Goal: Task Accomplishment & Management: Manage account settings

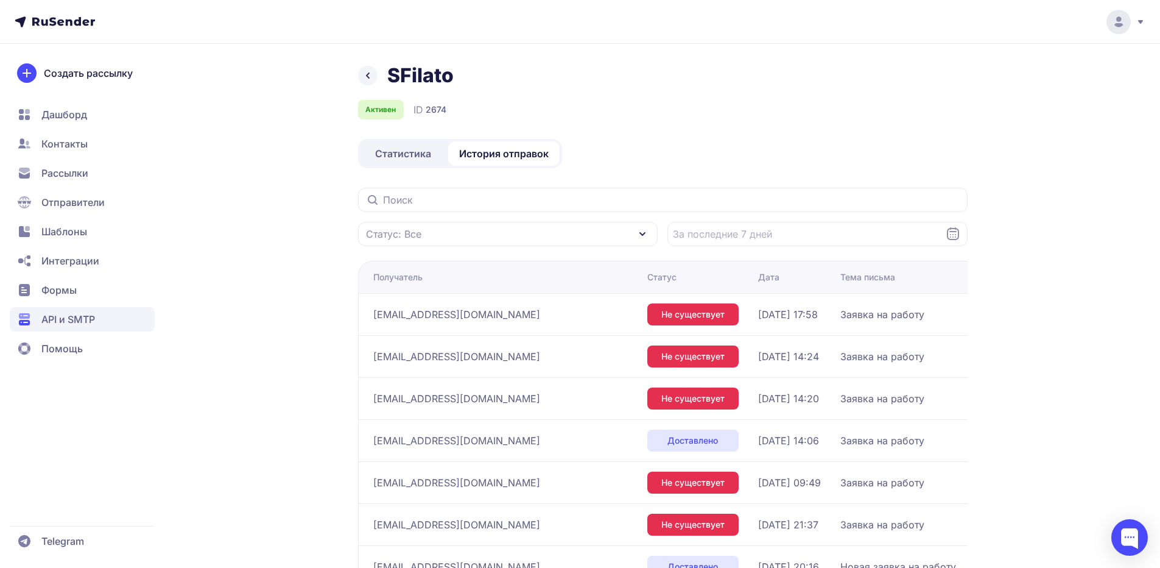
click at [404, 158] on span "Статистика" at bounding box center [403, 153] width 56 height 15
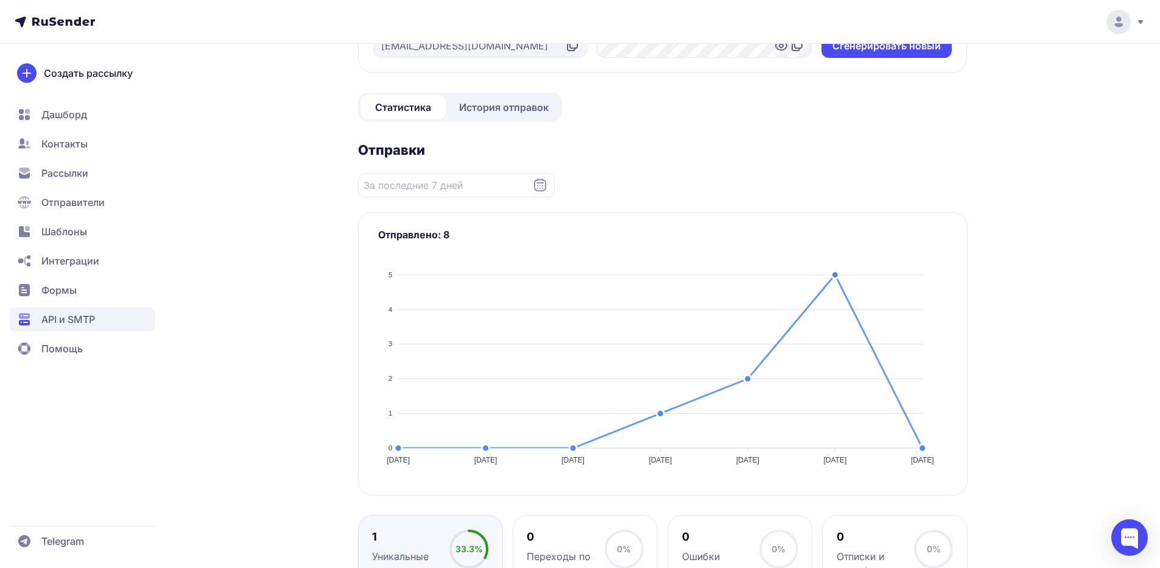
scroll to position [122, 0]
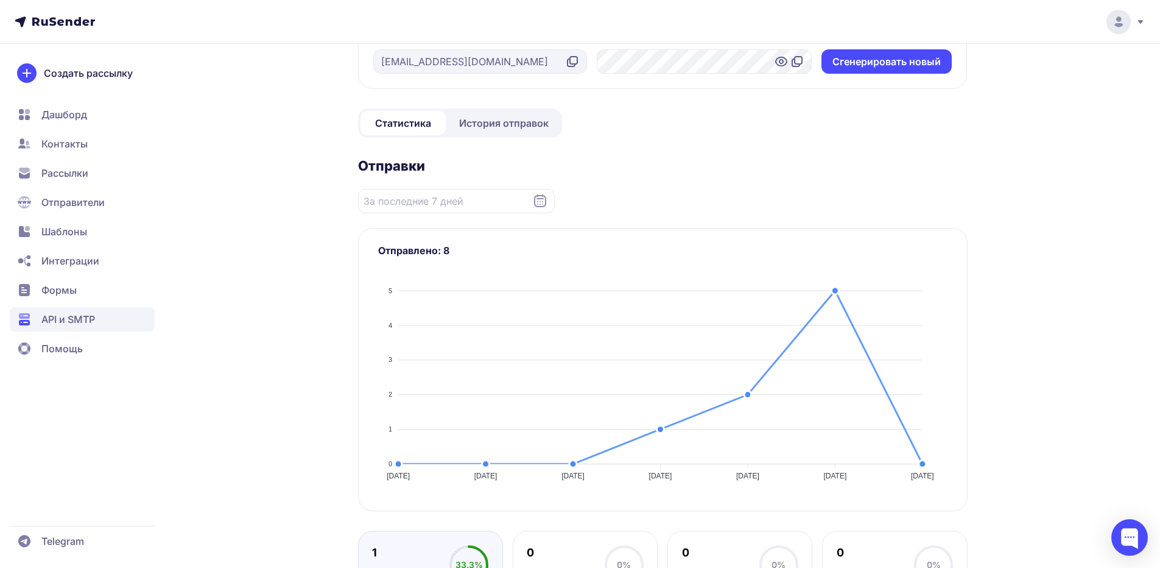
click at [66, 195] on span "Отправители" at bounding box center [72, 202] width 63 height 15
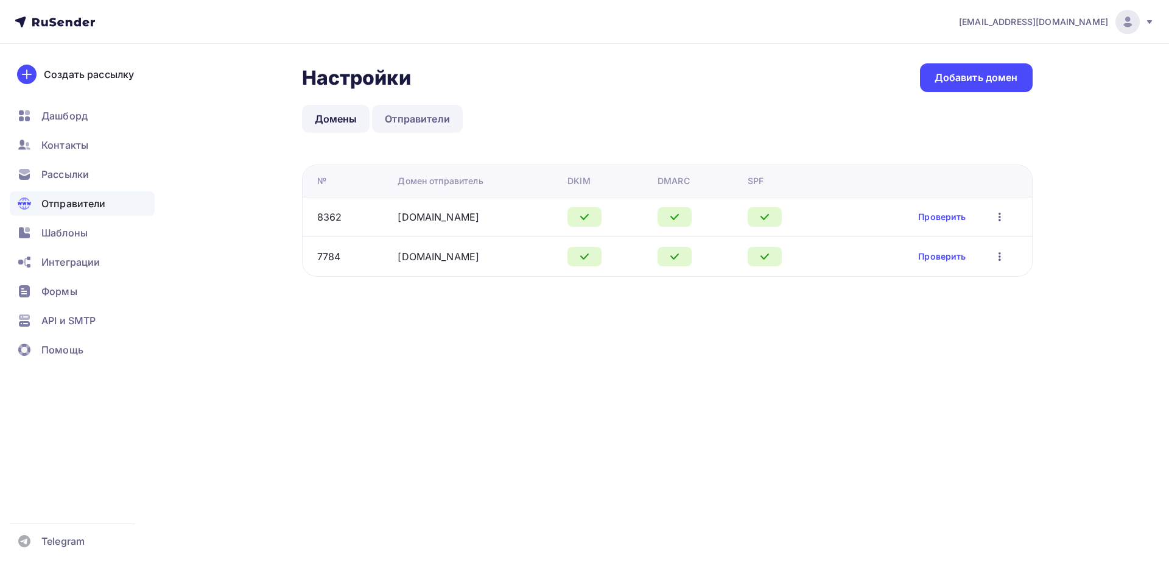
click at [417, 124] on link "Отправители" at bounding box center [417, 119] width 91 height 28
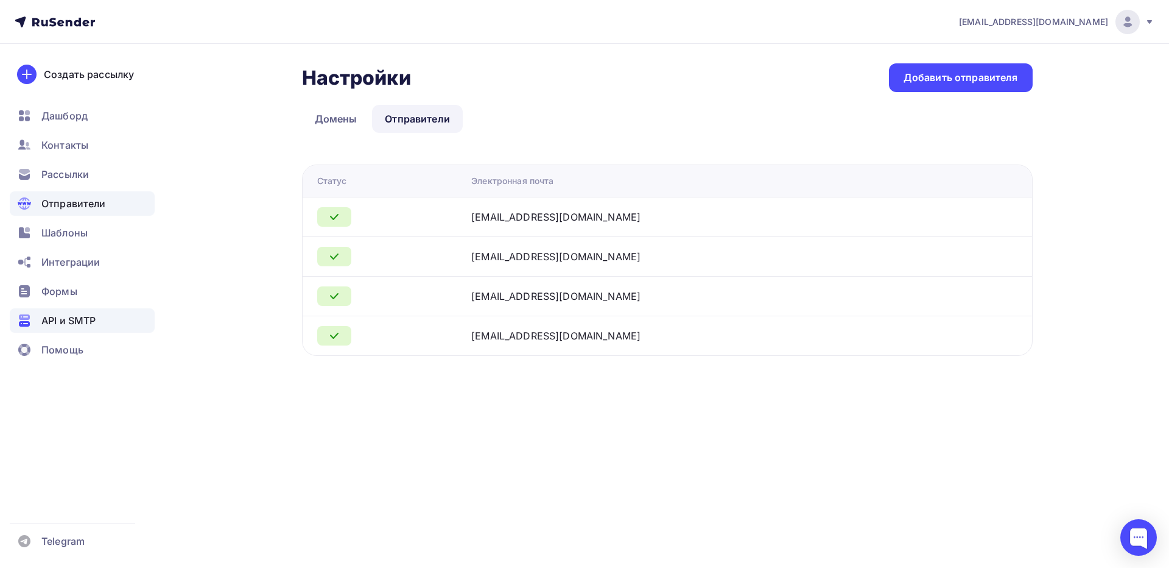
drag, startPoint x: 55, startPoint y: 316, endPoint x: 134, endPoint y: 286, distance: 84.0
click at [56, 316] on span "API и SMTP" at bounding box center [68, 320] width 54 height 15
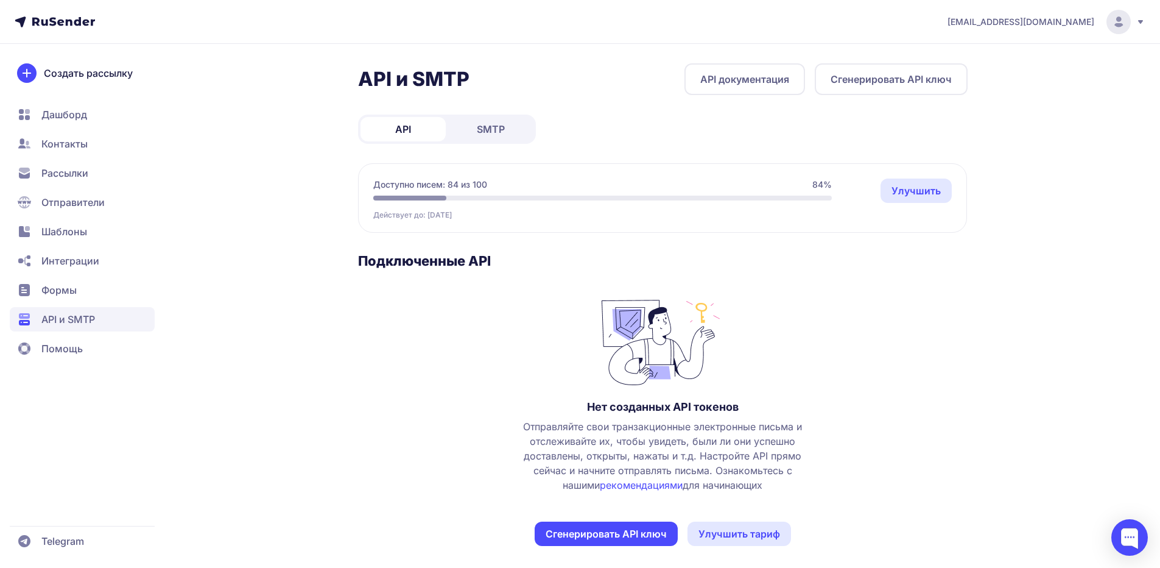
click at [480, 125] on span "SMTP" at bounding box center [491, 129] width 28 height 15
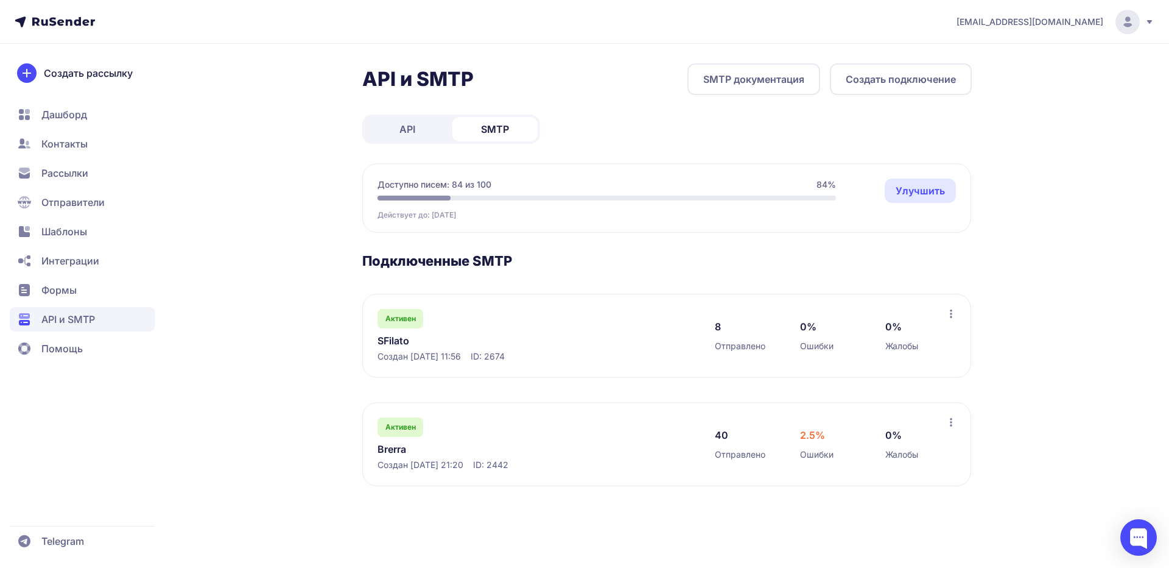
click at [397, 338] on link "SFilato" at bounding box center [503, 340] width 250 height 15
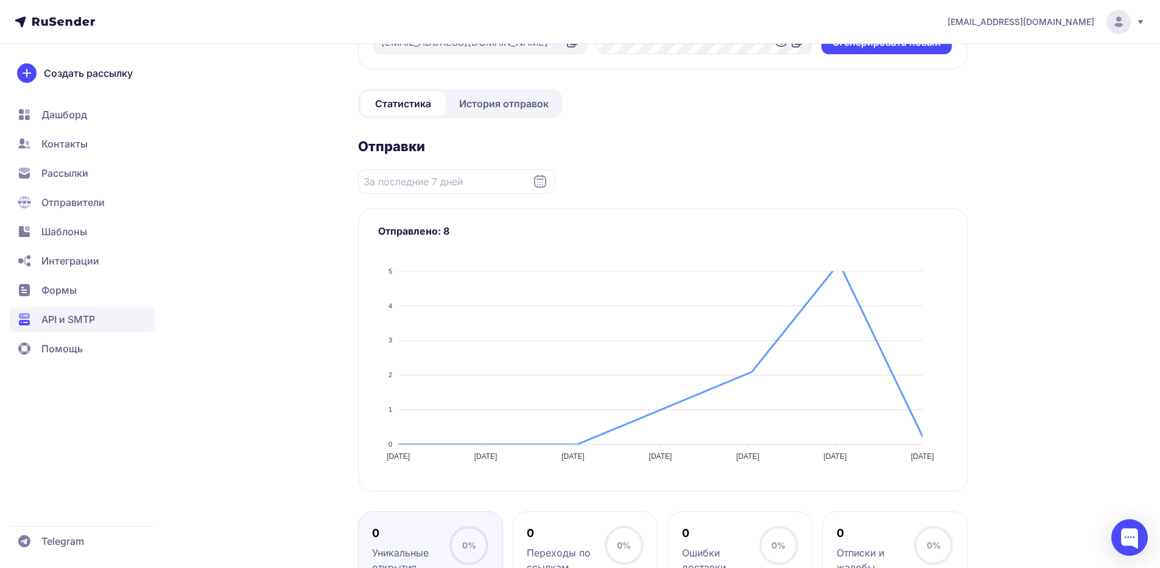
scroll to position [183, 0]
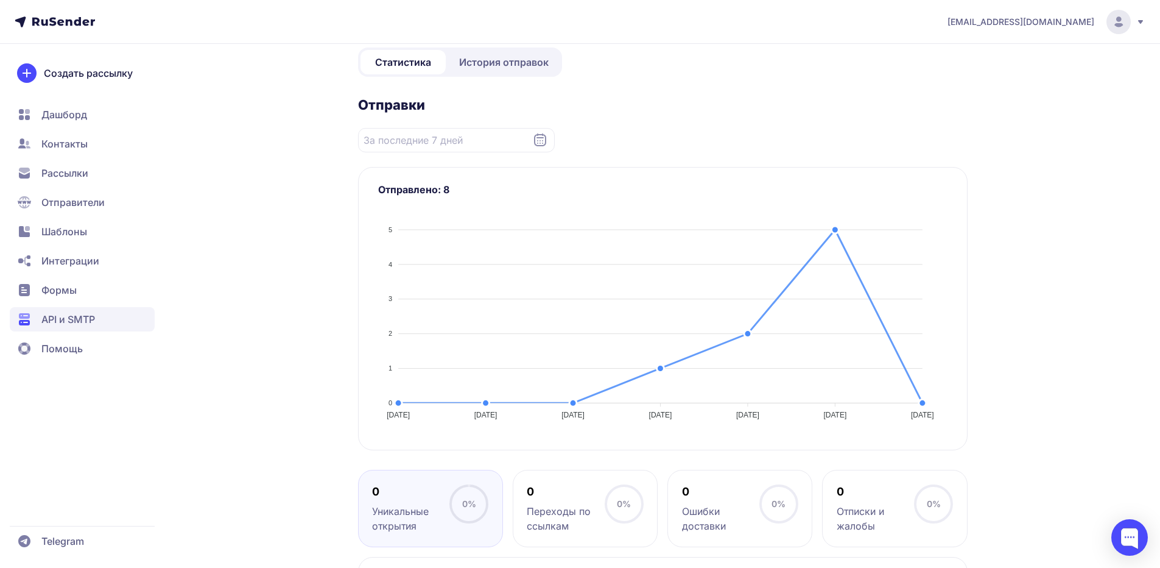
click at [488, 66] on span "История отправок" at bounding box center [504, 62] width 90 height 15
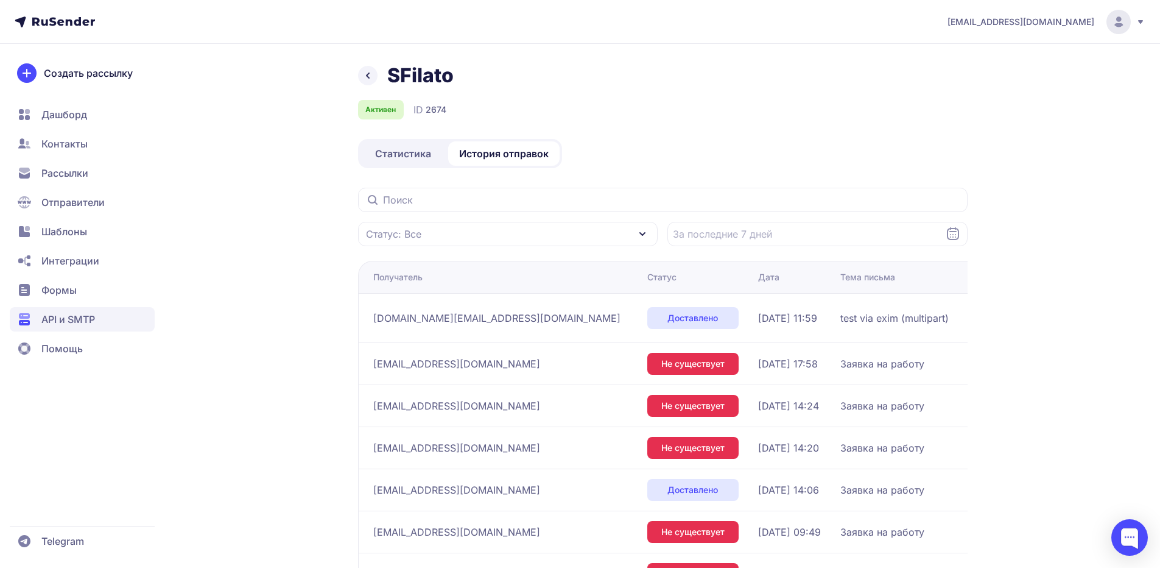
click at [63, 200] on span "Отправители" at bounding box center [72, 202] width 63 height 15
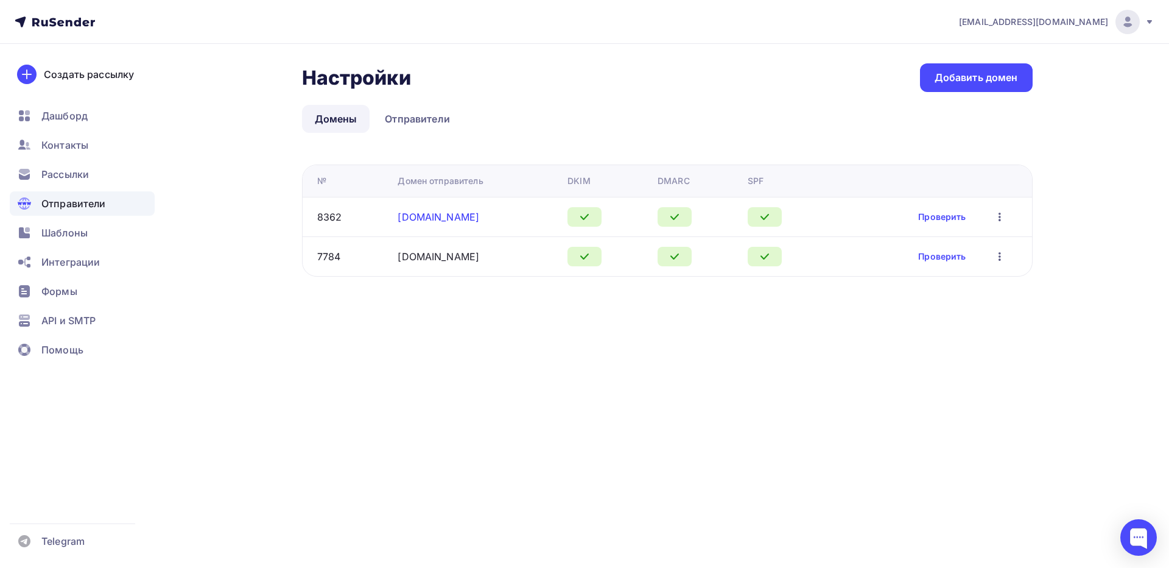
click at [423, 216] on link "[DOMAIN_NAME]" at bounding box center [439, 217] width 82 height 12
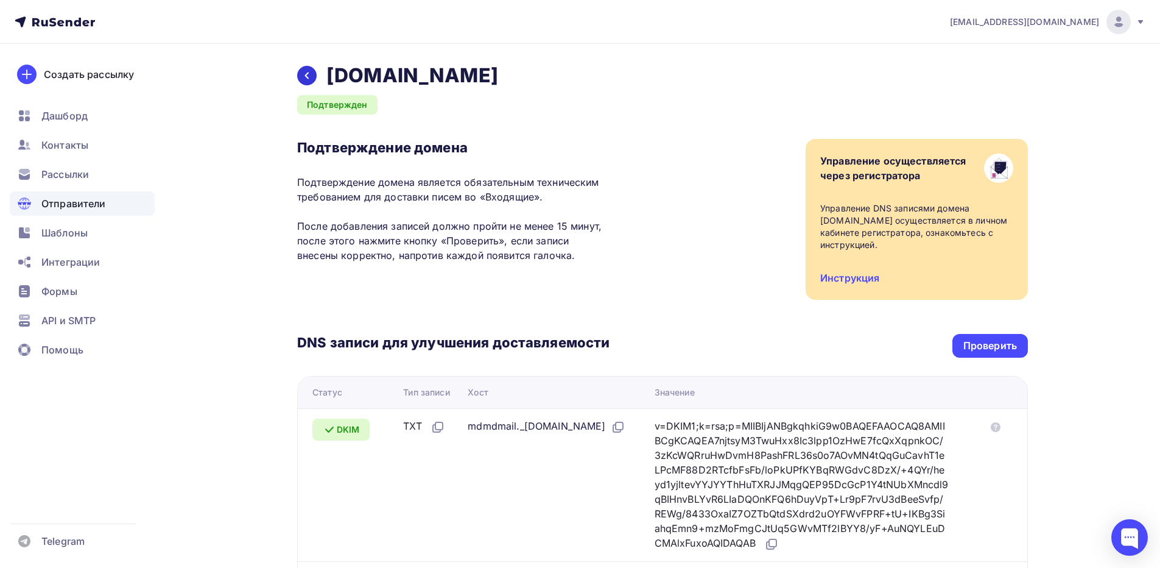
click at [309, 73] on icon at bounding box center [307, 76] width 10 height 10
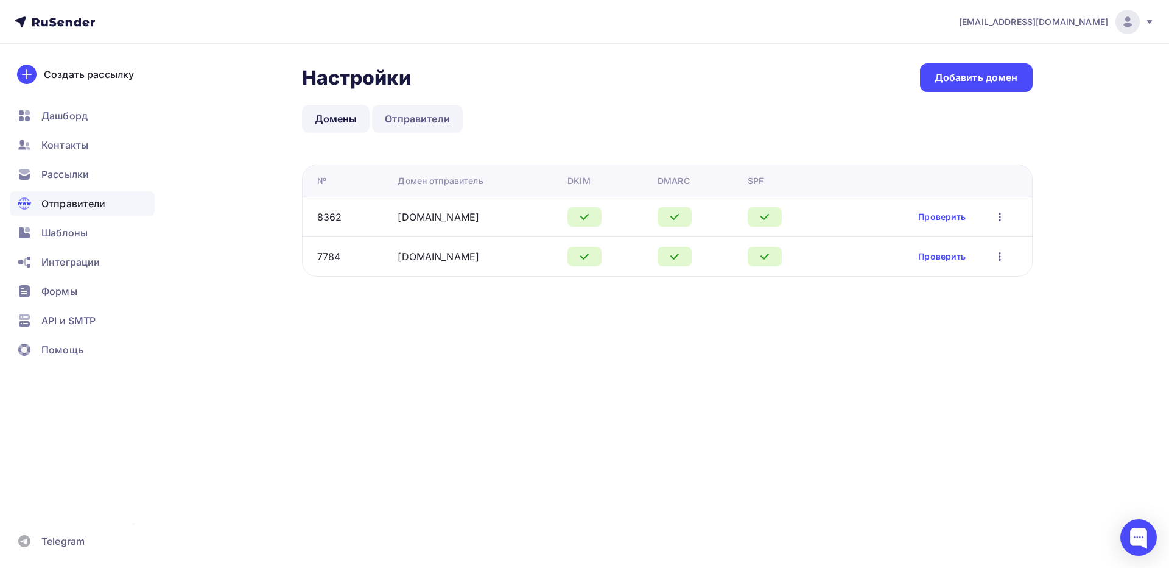
click at [397, 118] on link "Отправители" at bounding box center [417, 119] width 91 height 28
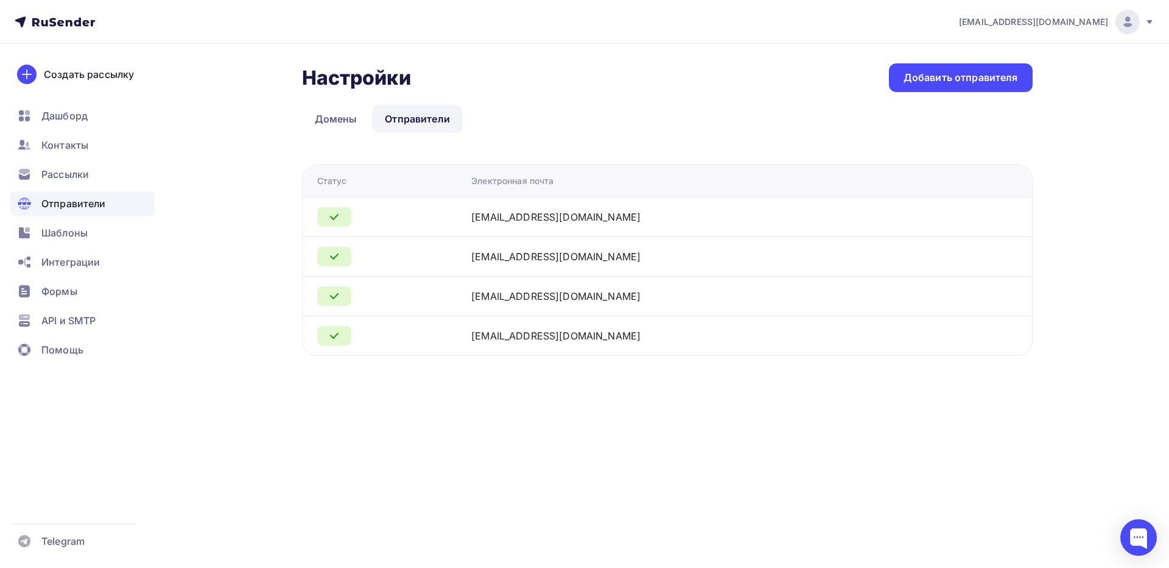
click at [336, 214] on icon at bounding box center [334, 216] width 15 height 15
click at [540, 214] on div "noreply@sfilato.ru" at bounding box center [555, 216] width 169 height 15
click at [94, 317] on span "API и SMTP" at bounding box center [68, 320] width 54 height 15
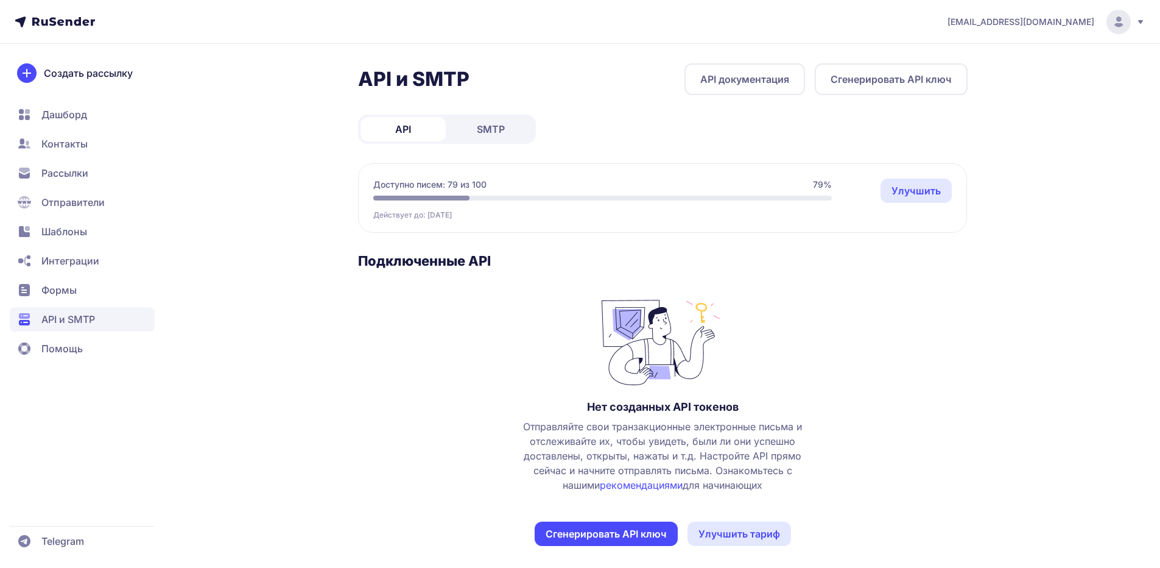
click at [475, 130] on link "SMTP" at bounding box center [490, 129] width 85 height 24
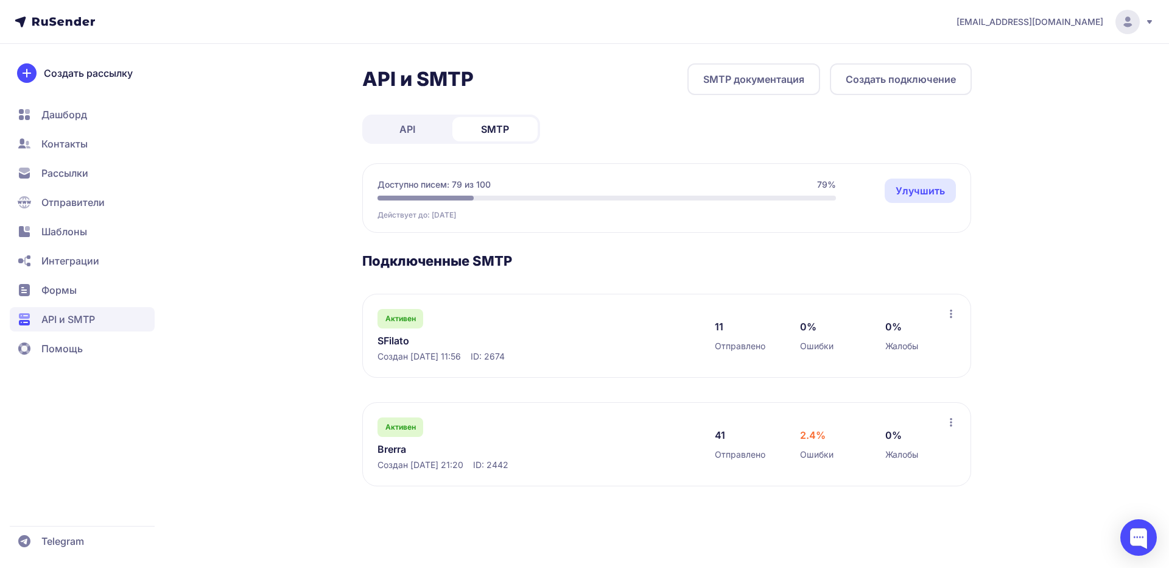
click at [385, 339] on link "SFilato" at bounding box center [503, 340] width 250 height 15
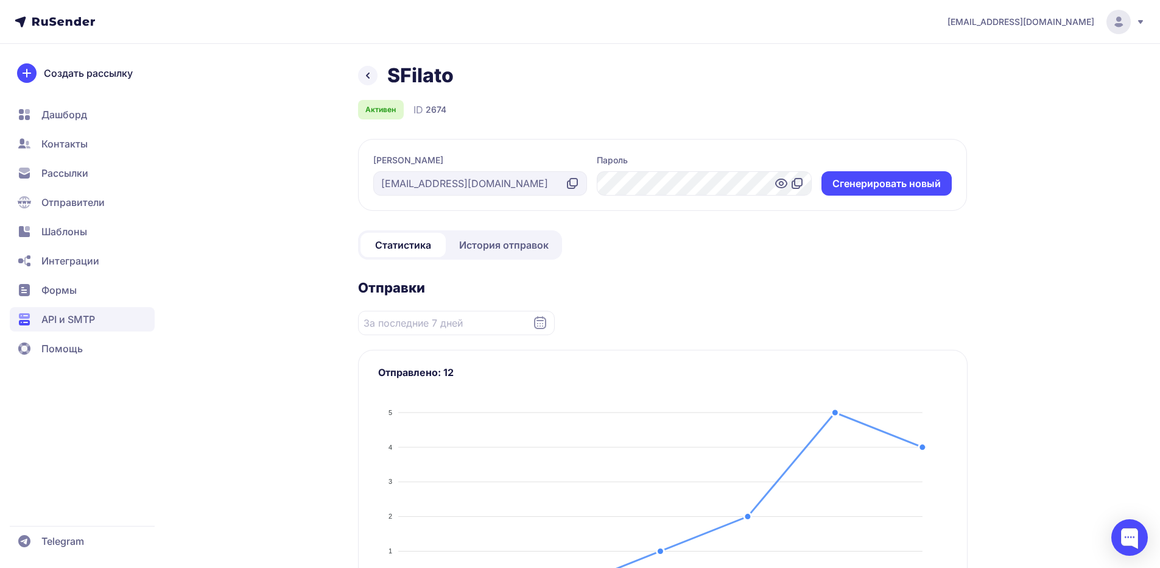
drag, startPoint x: 482, startPoint y: 239, endPoint x: 468, endPoint y: 239, distance: 14.0
click at [482, 239] on span "История отправок" at bounding box center [504, 244] width 90 height 15
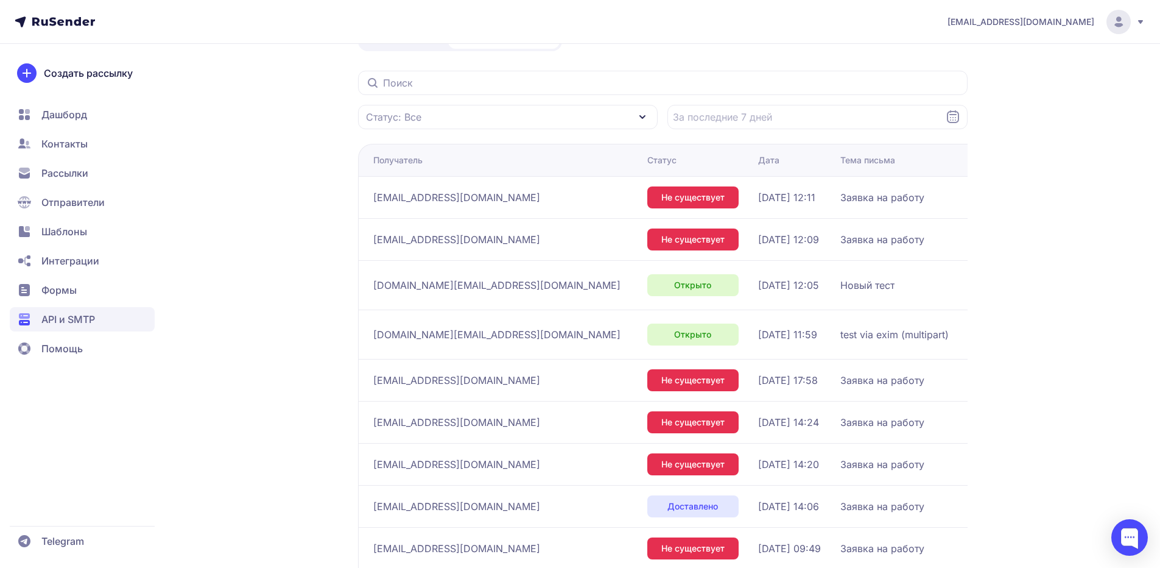
scroll to position [52, 0]
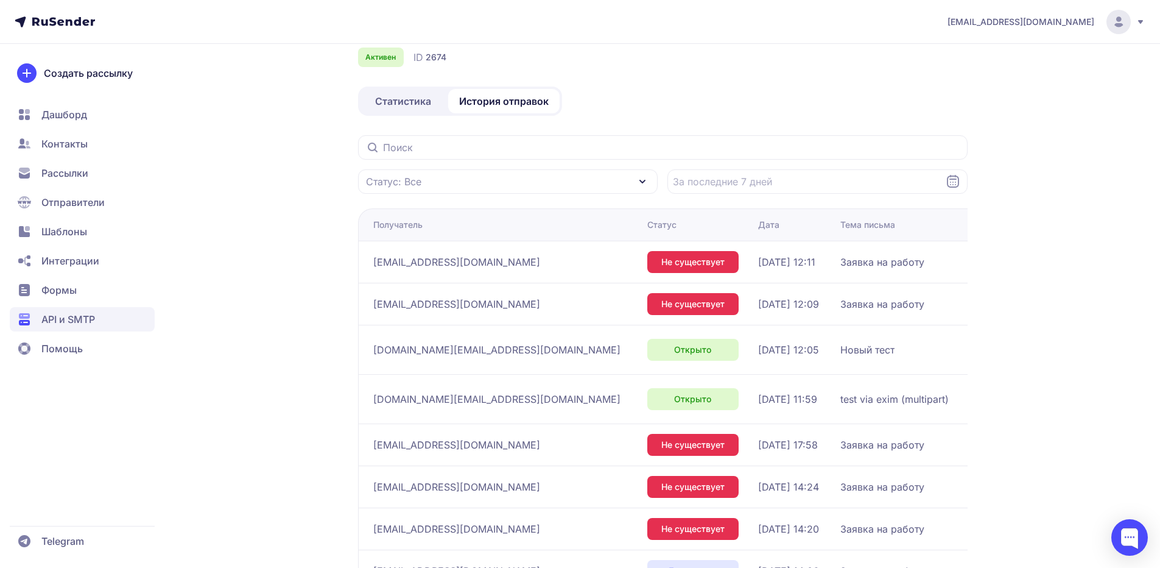
click at [86, 321] on span "API и SMTP" at bounding box center [68, 319] width 54 height 15
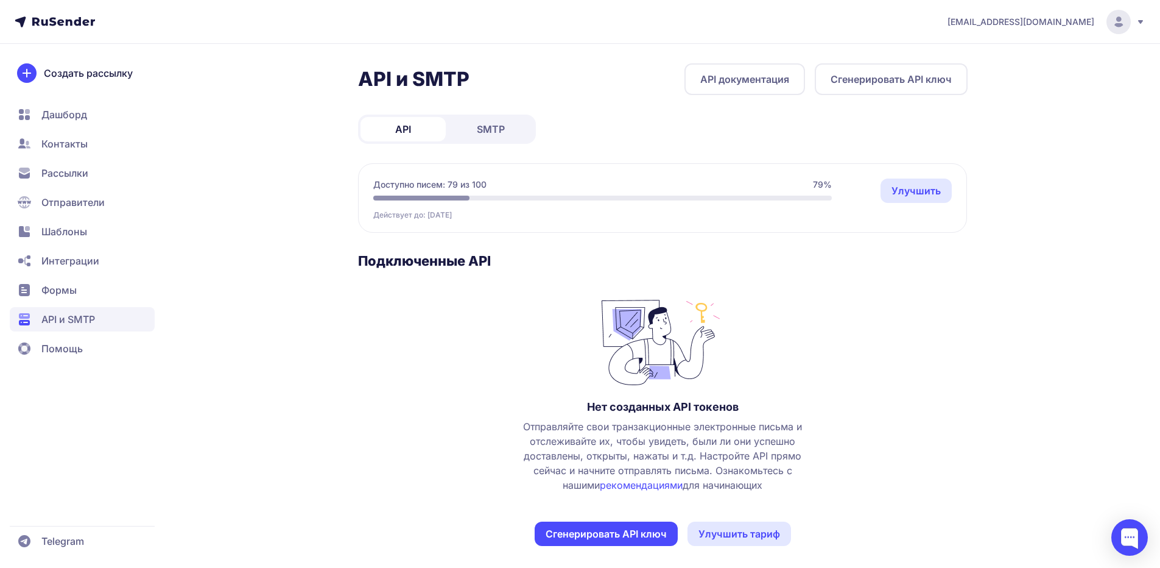
click at [485, 131] on span "SMTP" at bounding box center [491, 129] width 28 height 15
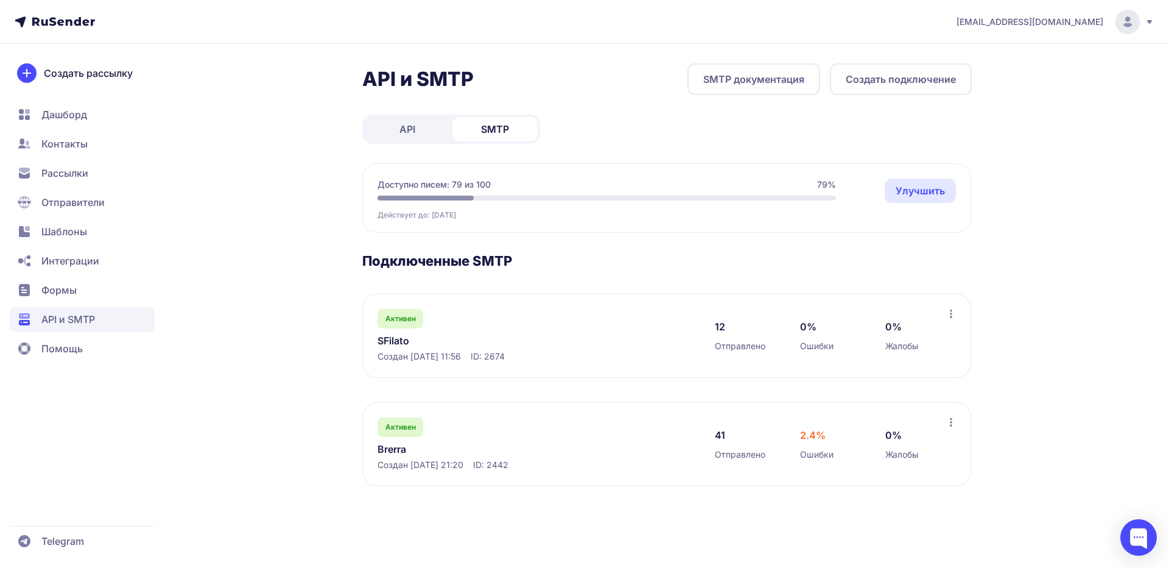
click at [385, 340] on link "SFilato" at bounding box center [503, 340] width 250 height 15
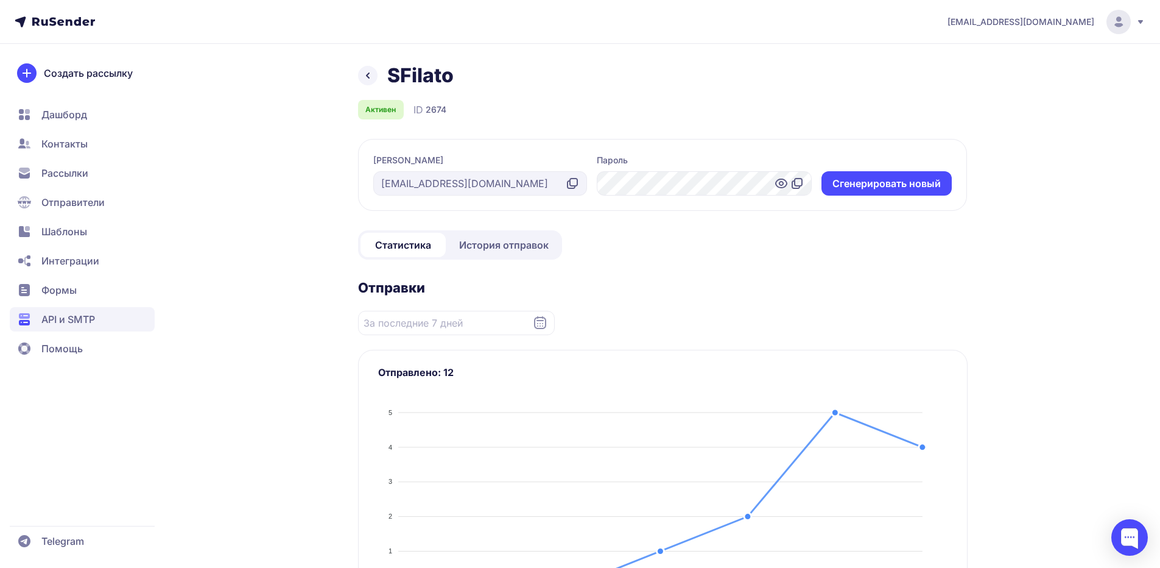
click at [395, 189] on div "[EMAIL_ADDRESS][DOMAIN_NAME]" at bounding box center [480, 183] width 214 height 24
click at [395, 183] on div "[EMAIL_ADDRESS][DOMAIN_NAME]" at bounding box center [480, 183] width 214 height 24
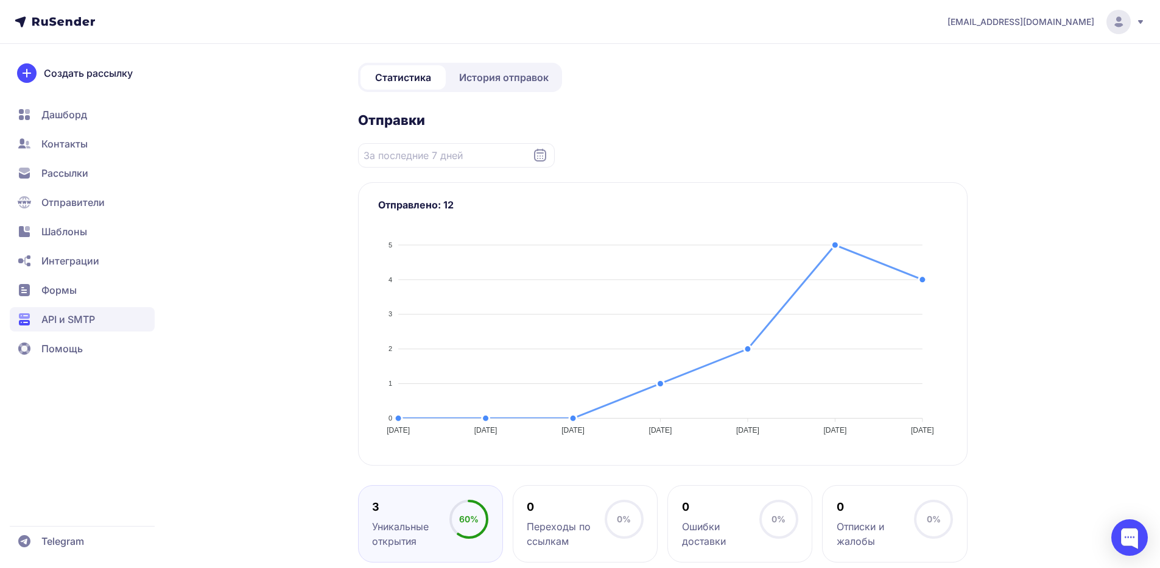
scroll to position [165, 0]
click at [487, 82] on span "История отправок" at bounding box center [504, 79] width 90 height 15
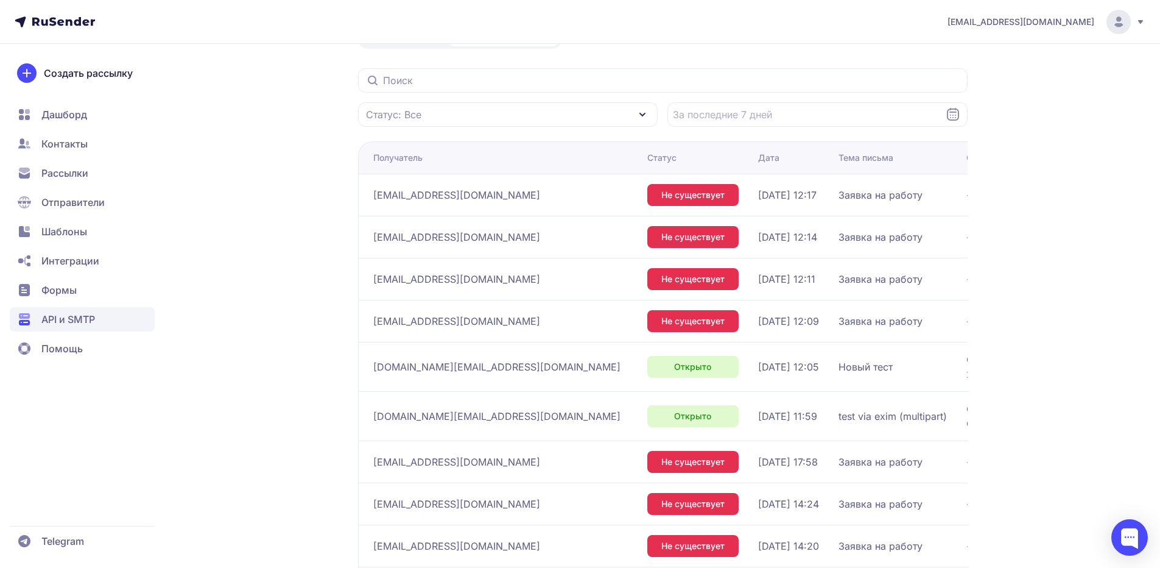
scroll to position [122, 0]
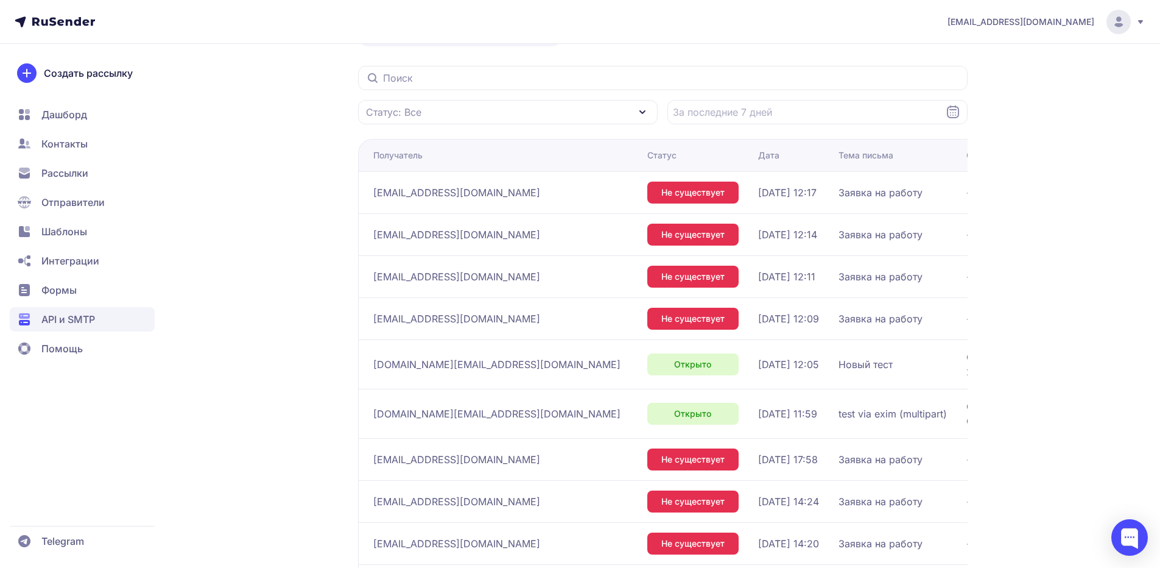
click at [103, 322] on span "API и SMTP" at bounding box center [82, 319] width 145 height 24
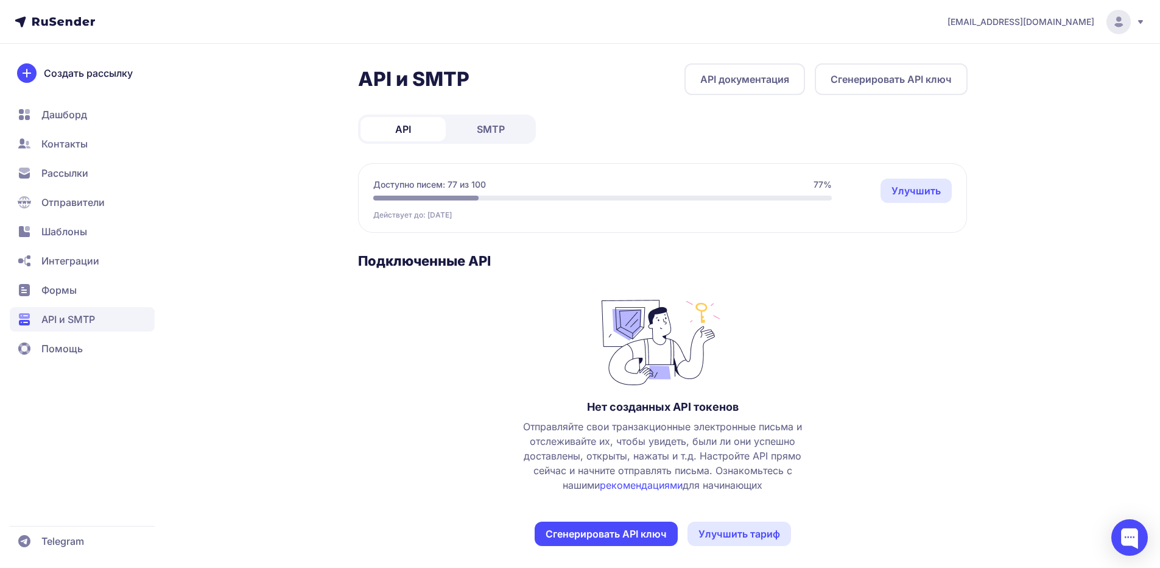
click at [505, 126] on link "SMTP" at bounding box center [490, 129] width 85 height 24
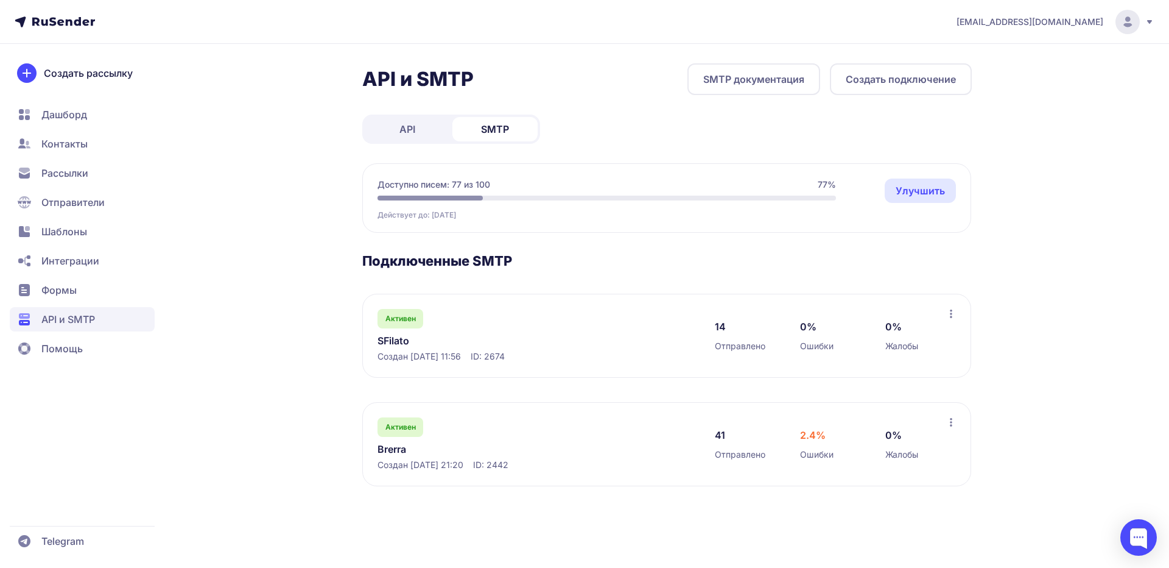
click at [882, 84] on button "Создать подключение" at bounding box center [901, 79] width 142 height 32
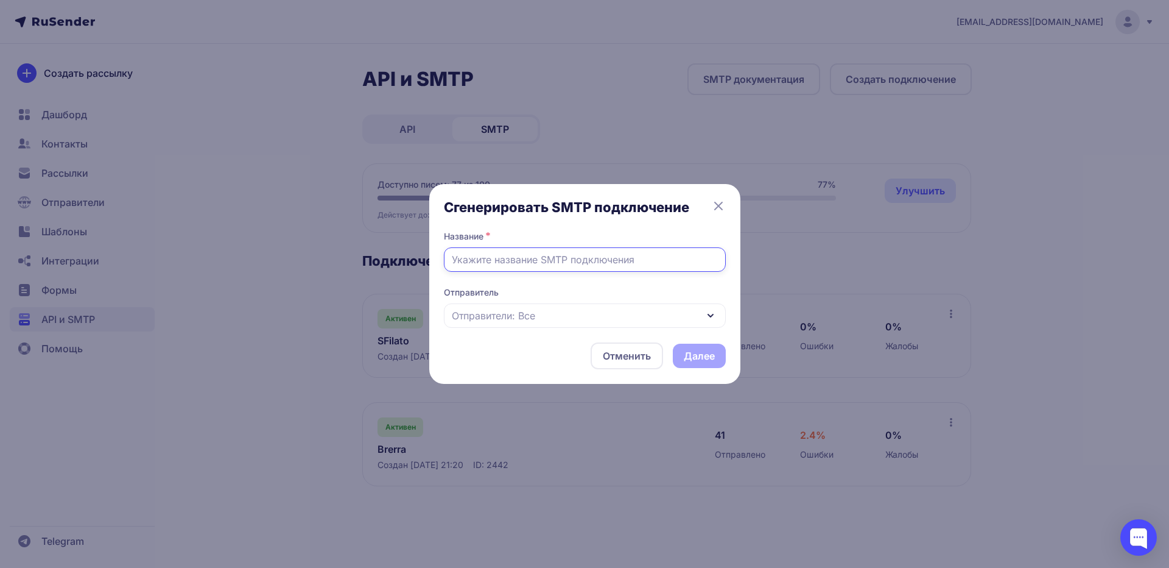
click at [591, 262] on input "text" at bounding box center [585, 259] width 282 height 24
type input "sfilato"
click at [608, 361] on button "Отменить" at bounding box center [627, 355] width 72 height 27
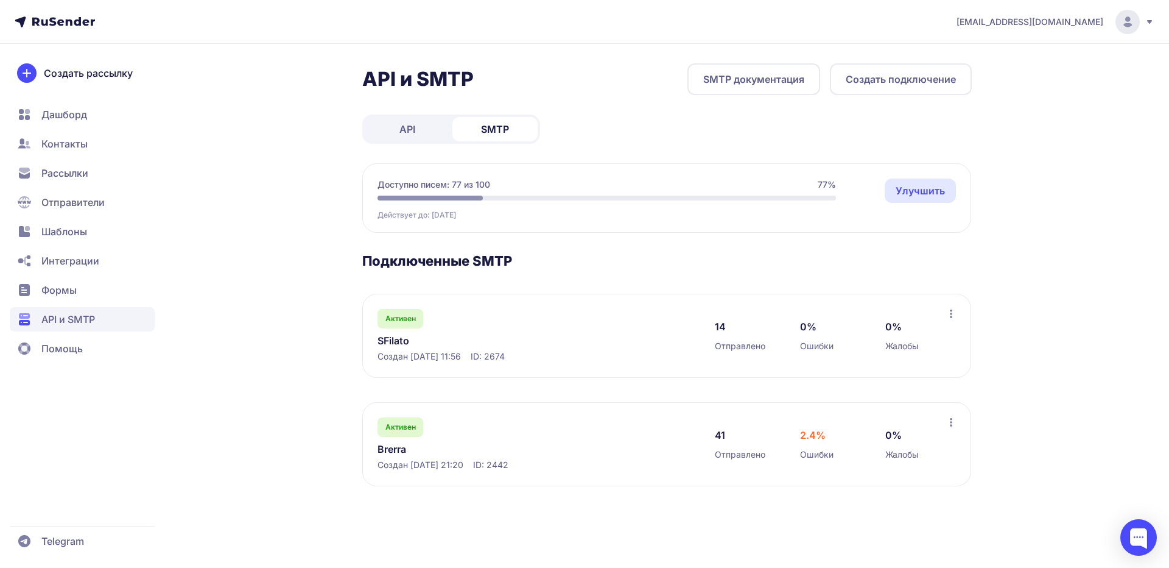
click at [401, 339] on link "SFilato" at bounding box center [503, 340] width 250 height 15
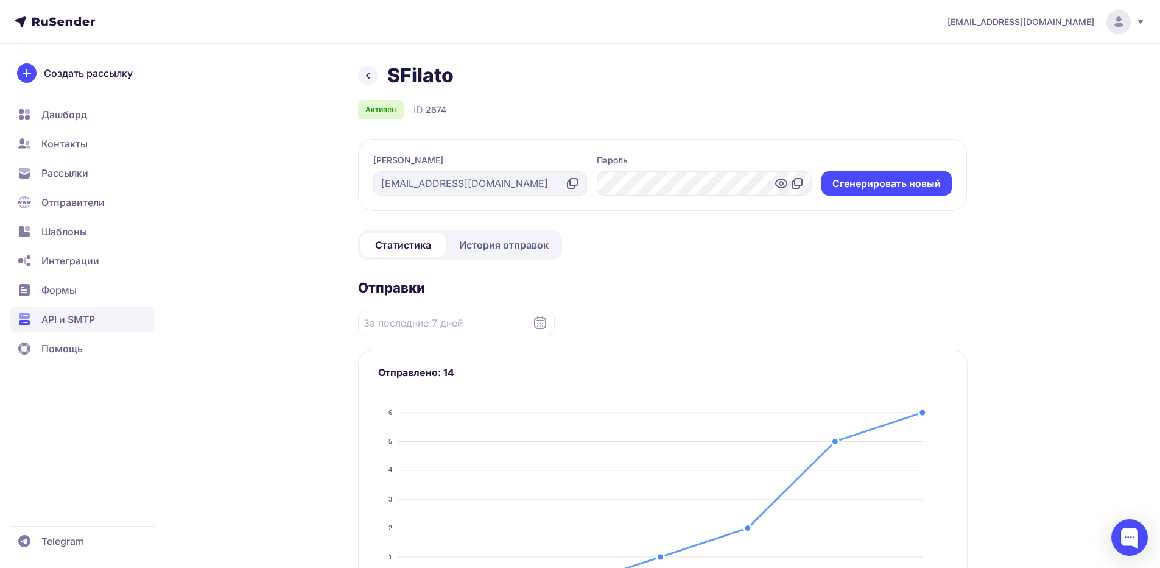
click at [408, 157] on div "[PERSON_NAME]" at bounding box center [480, 162] width 214 height 17
click at [488, 244] on span "История отправок" at bounding box center [504, 244] width 90 height 15
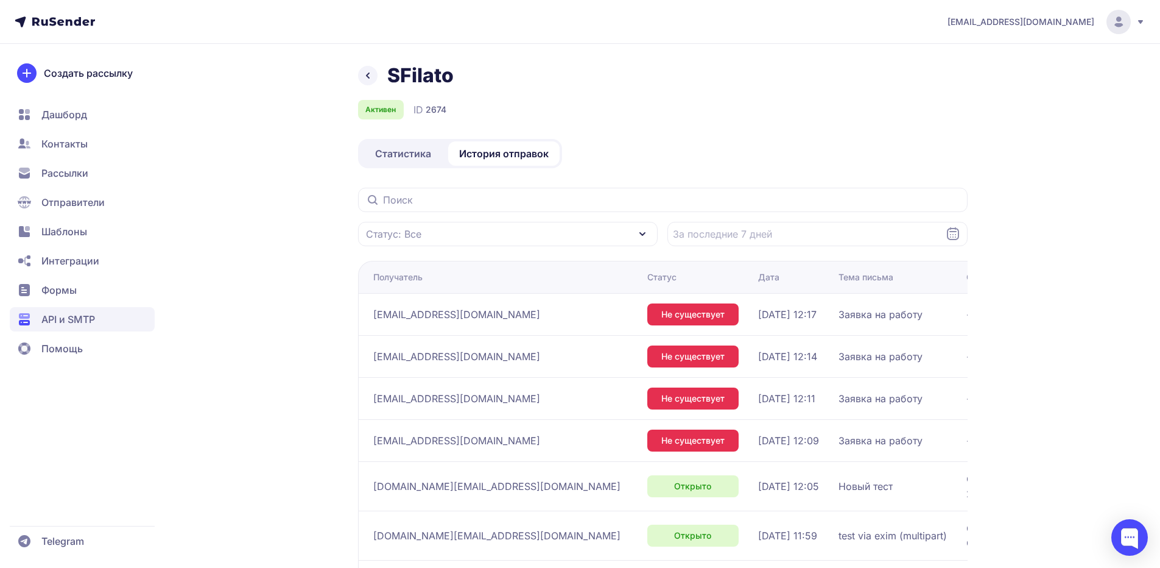
click at [404, 157] on span "Статистика" at bounding box center [403, 153] width 56 height 15
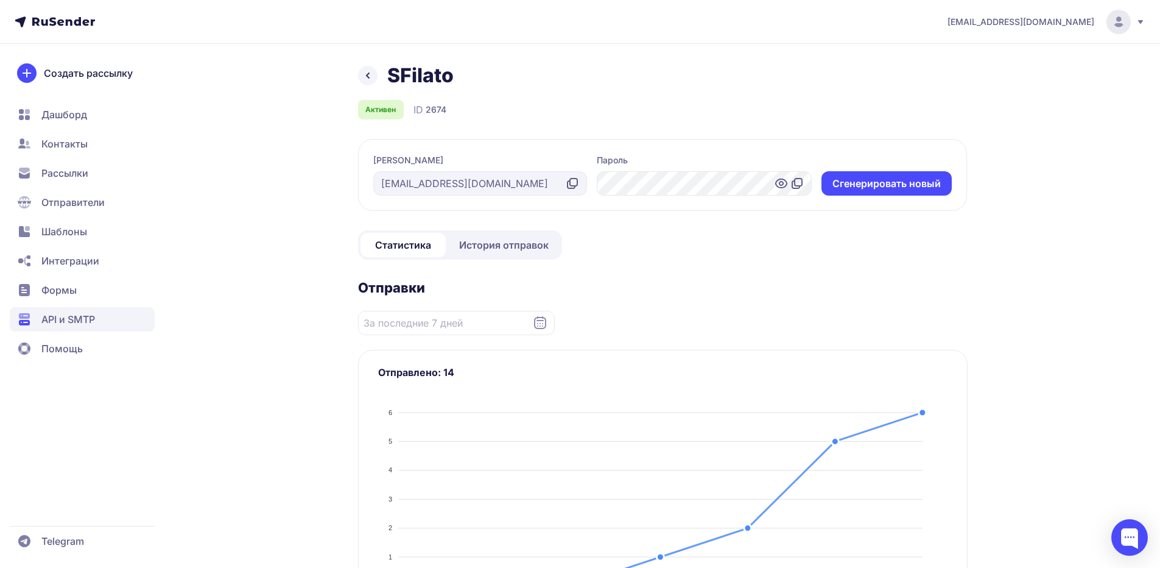
click at [376, 79] on link at bounding box center [367, 75] width 19 height 19
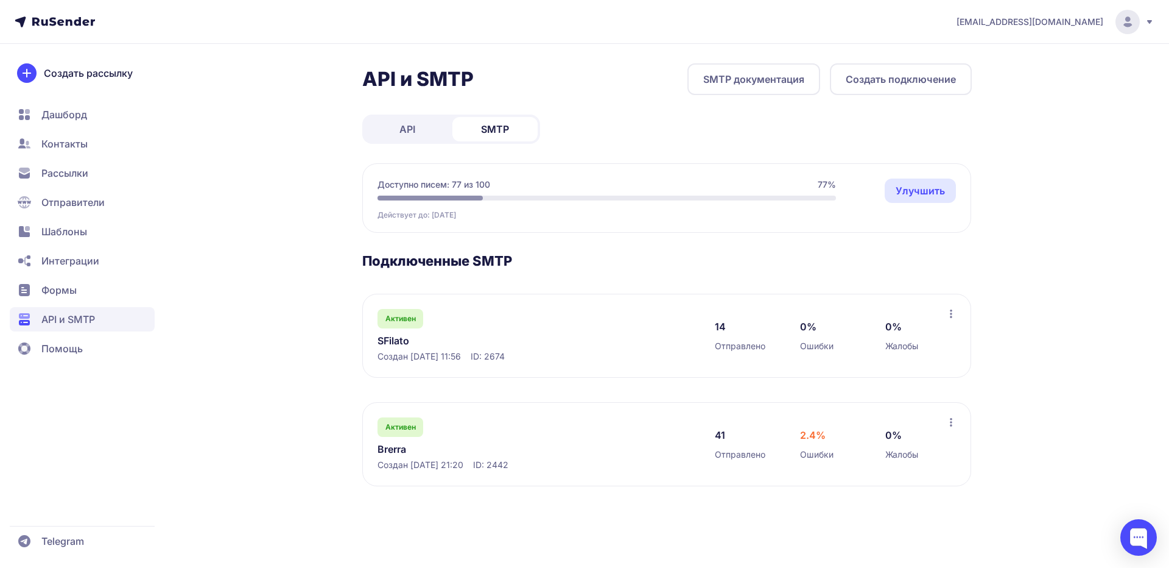
click at [864, 83] on button "Создать подключение" at bounding box center [901, 79] width 142 height 32
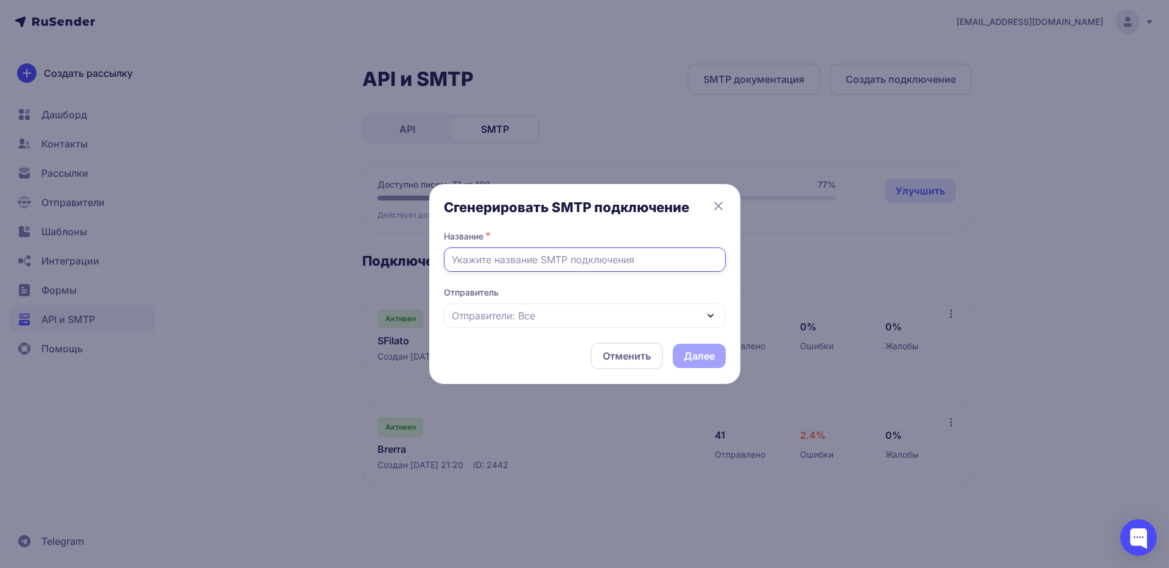
click at [571, 261] on input "text" at bounding box center [585, 259] width 282 height 24
type input "no-replay@sfilato.ru"
click at [546, 320] on div "Отправители: Все" at bounding box center [585, 315] width 282 height 24
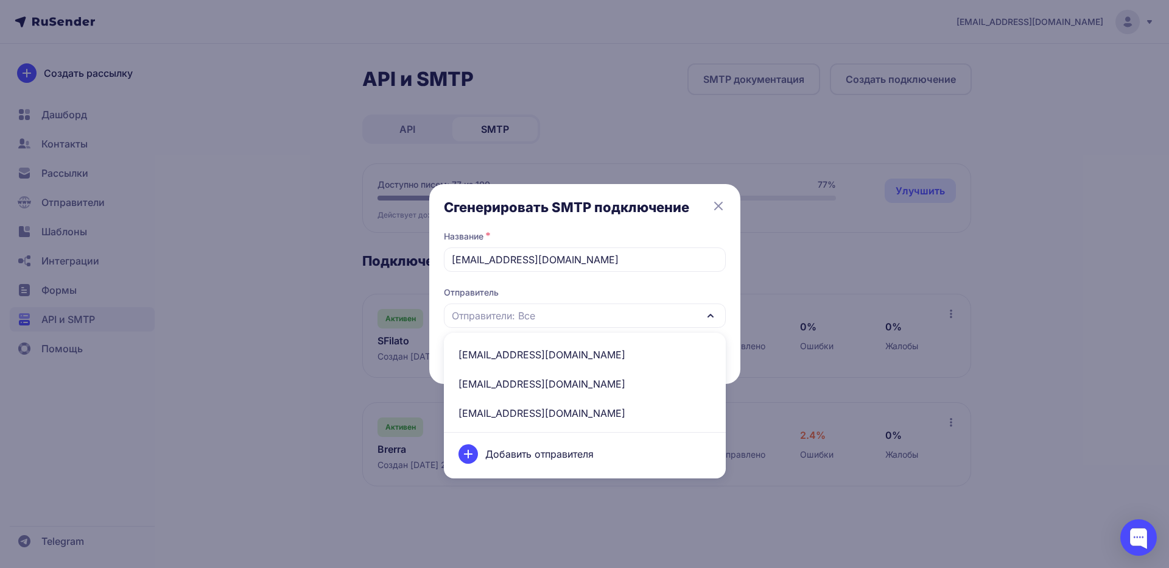
click at [556, 292] on span "Отправитель" at bounding box center [585, 292] width 282 height 12
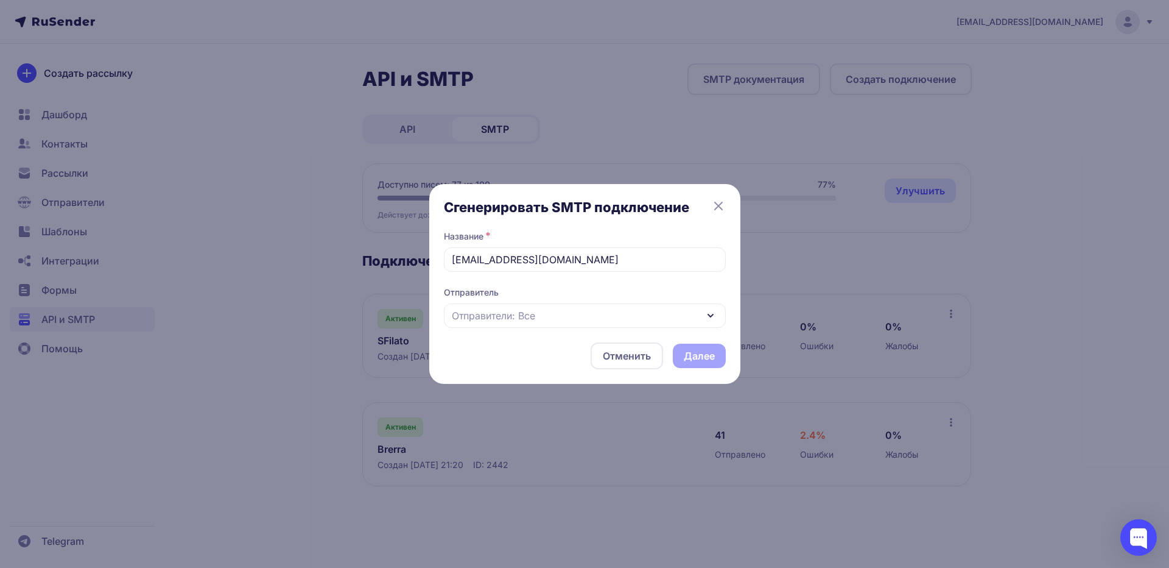
click at [559, 316] on div "Отправители: Все" at bounding box center [585, 315] width 282 height 24
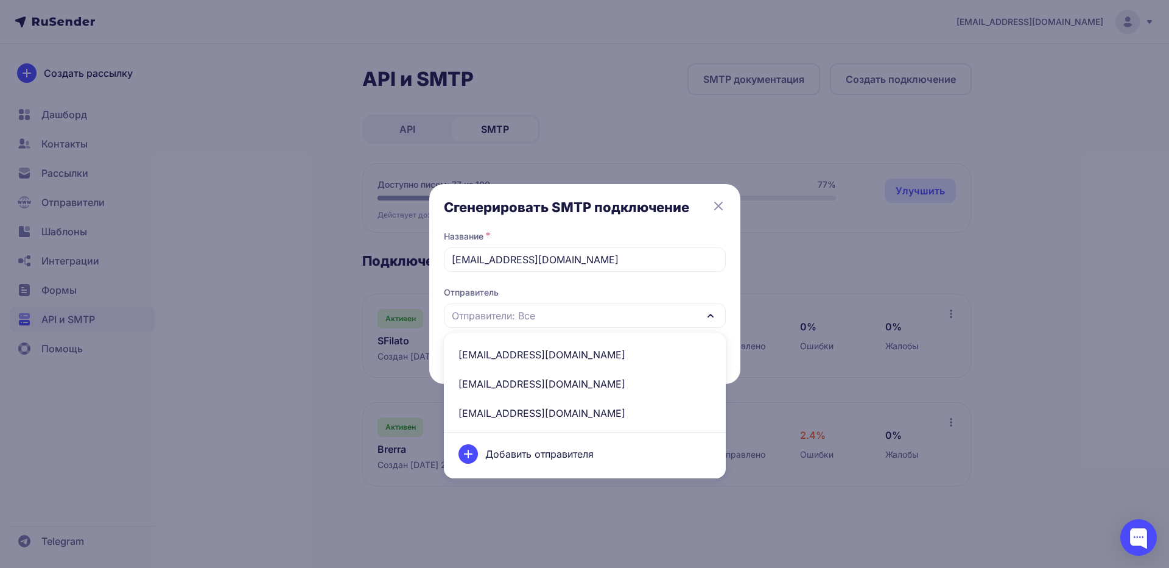
click at [566, 295] on span "Отправитель" at bounding box center [585, 292] width 282 height 12
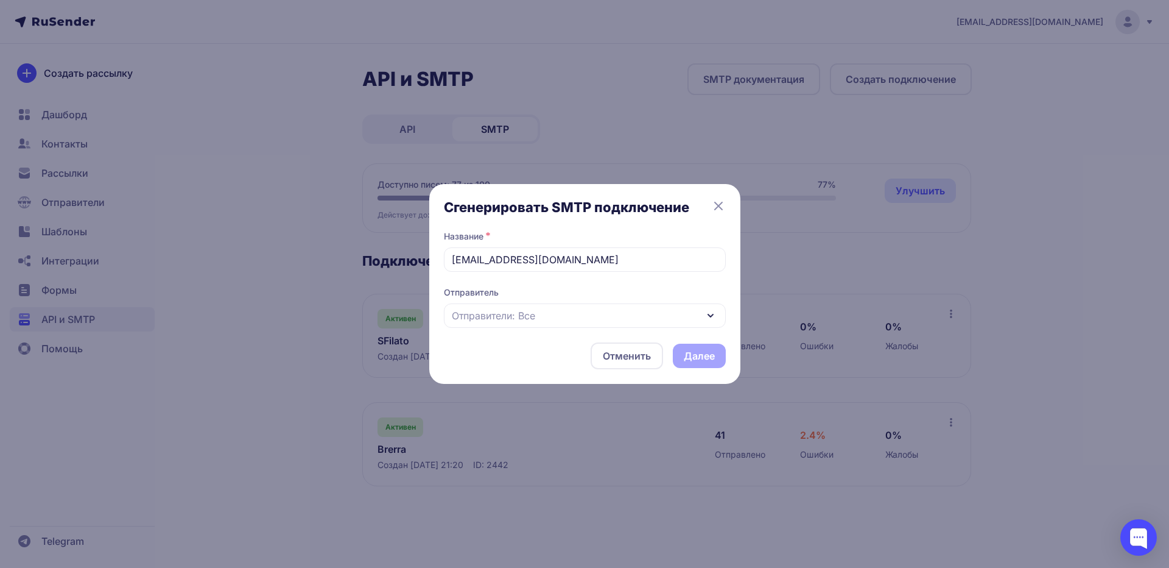
click at [610, 350] on button "Отменить" at bounding box center [627, 355] width 72 height 27
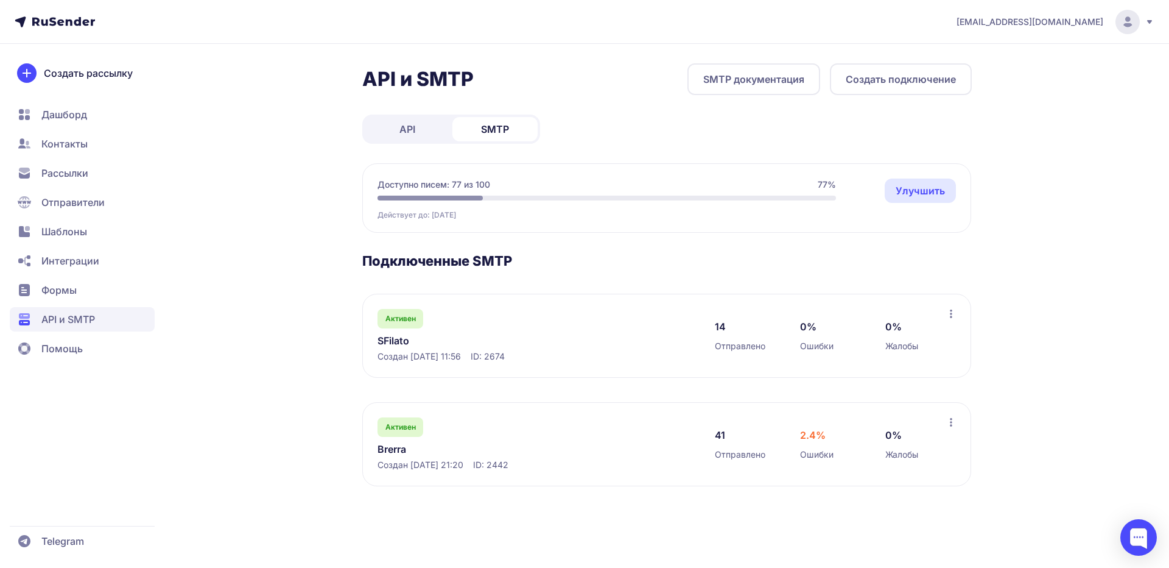
click at [405, 339] on link "SFilato" at bounding box center [503, 340] width 250 height 15
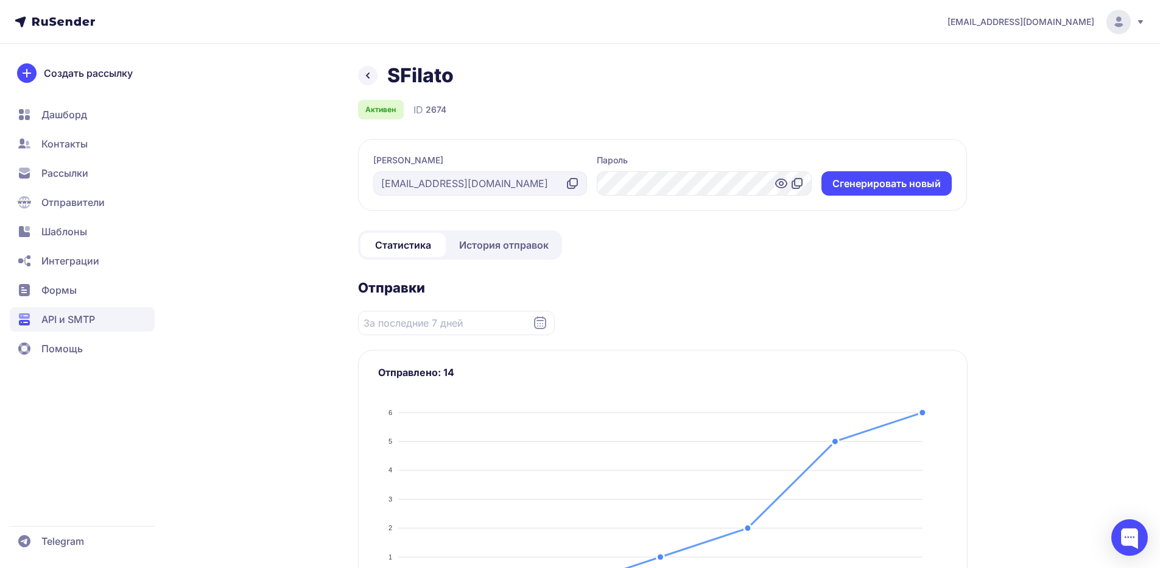
click at [426, 187] on div "[EMAIL_ADDRESS][DOMAIN_NAME]" at bounding box center [480, 183] width 214 height 24
click at [369, 78] on icon at bounding box center [368, 75] width 2 height 5
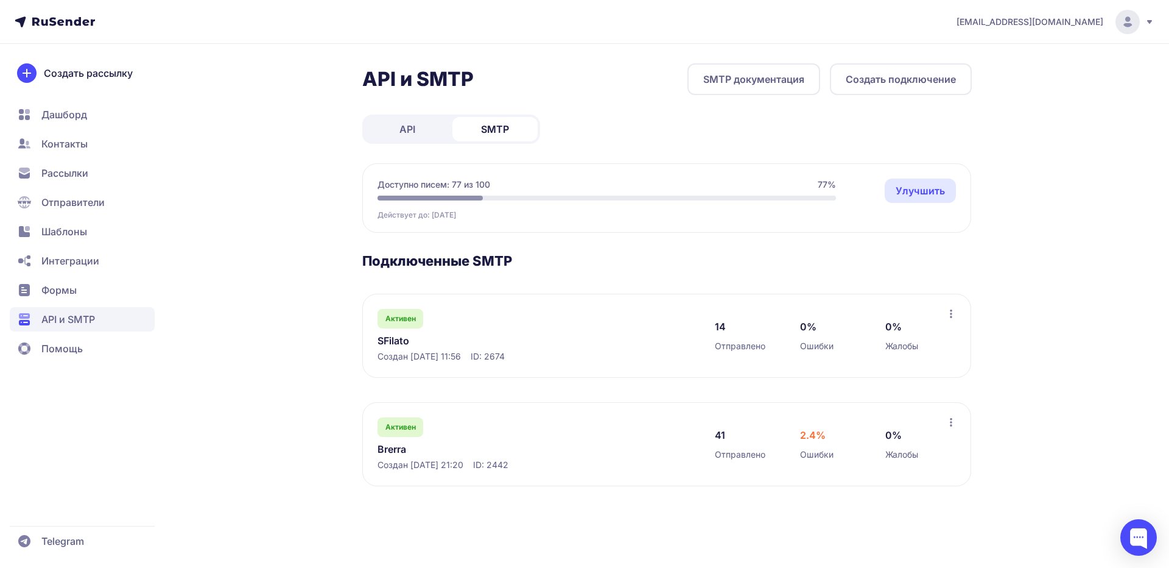
click at [857, 79] on button "Создать подключение" at bounding box center [901, 79] width 142 height 32
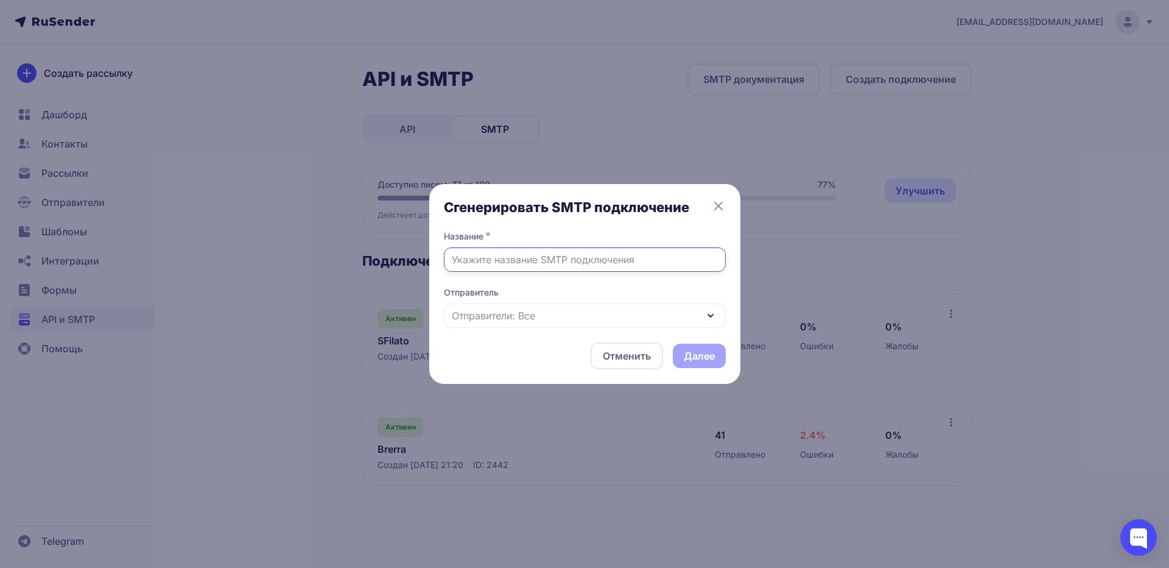
click at [495, 256] on input "text" at bounding box center [585, 259] width 282 height 24
type input "noreplay sfilato"
click at [508, 315] on span "Отправители: Все" at bounding box center [493, 315] width 83 height 15
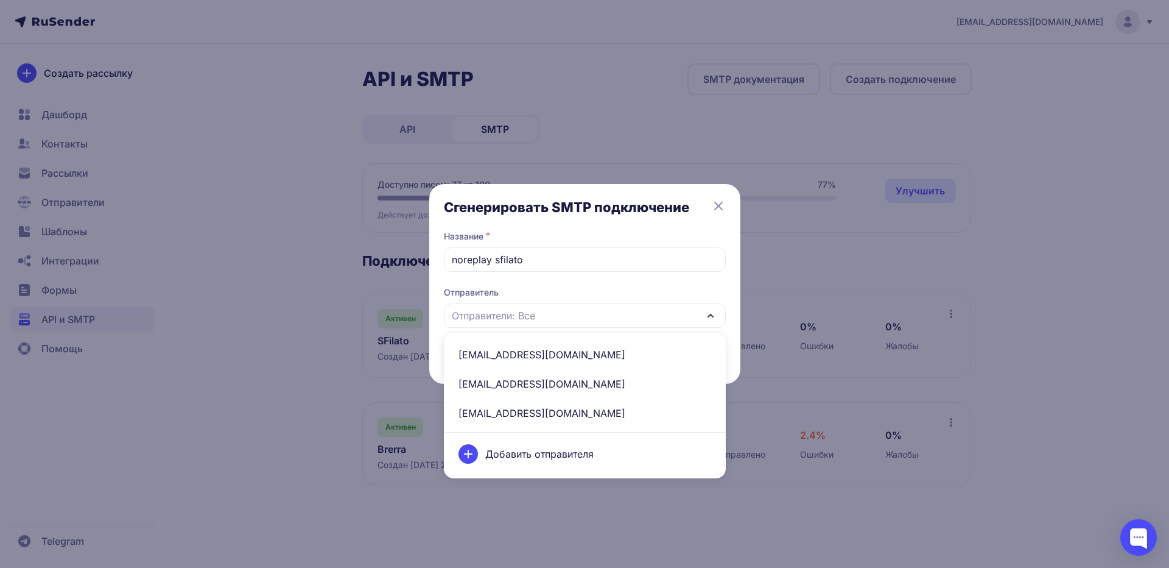
click at [491, 355] on span "noreply@sfilato.ru" at bounding box center [584, 354] width 267 height 29
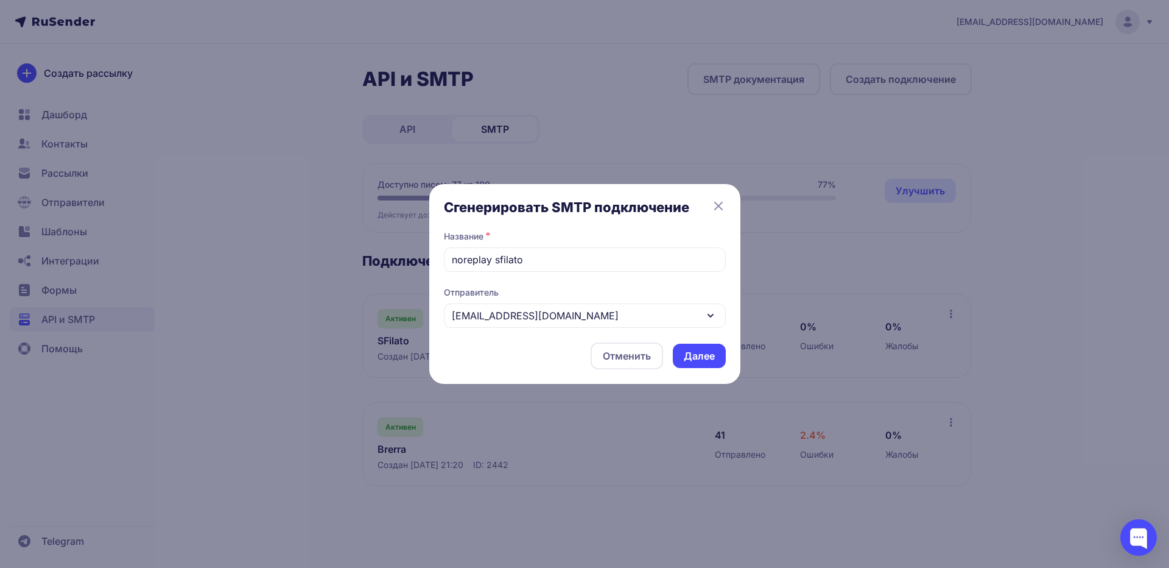
click at [688, 356] on button "Далее" at bounding box center [699, 355] width 53 height 24
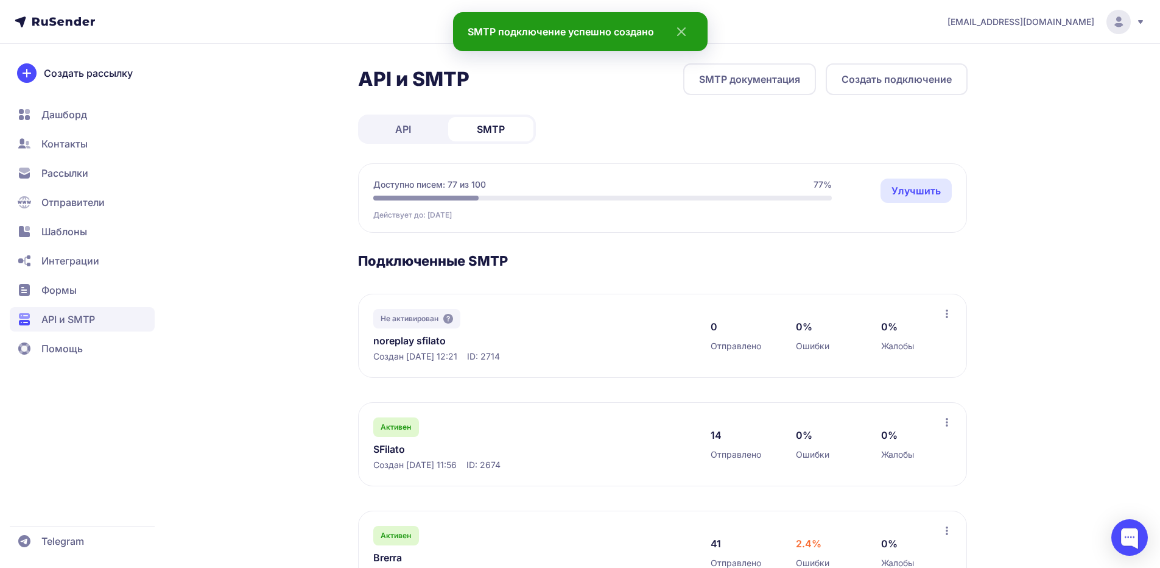
click at [410, 339] on link "noreplay sfilato" at bounding box center [498, 340] width 250 height 15
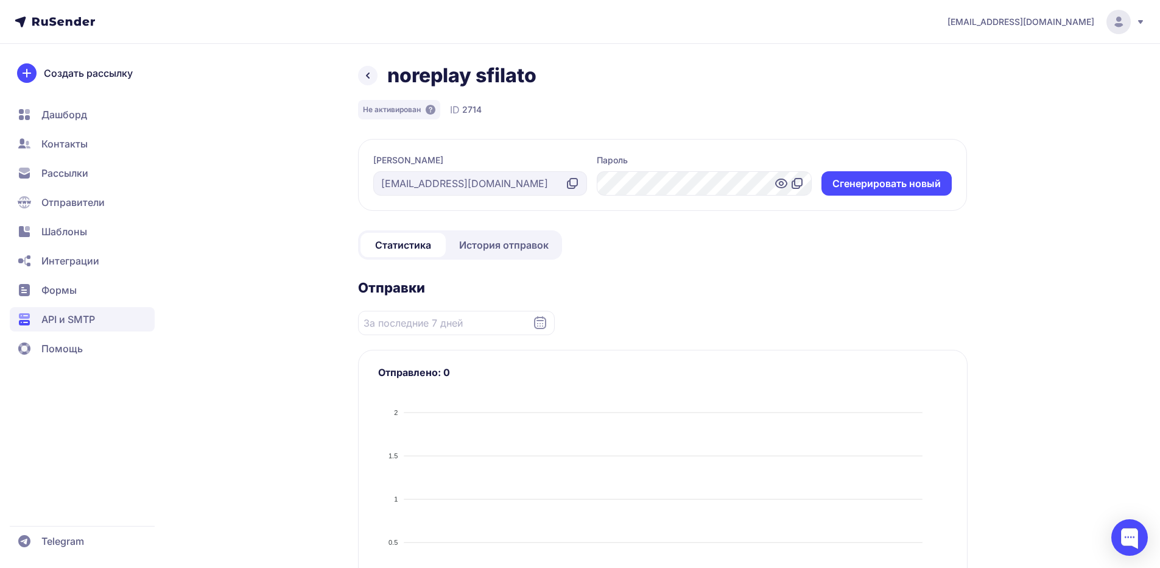
click at [366, 77] on icon at bounding box center [368, 75] width 15 height 15
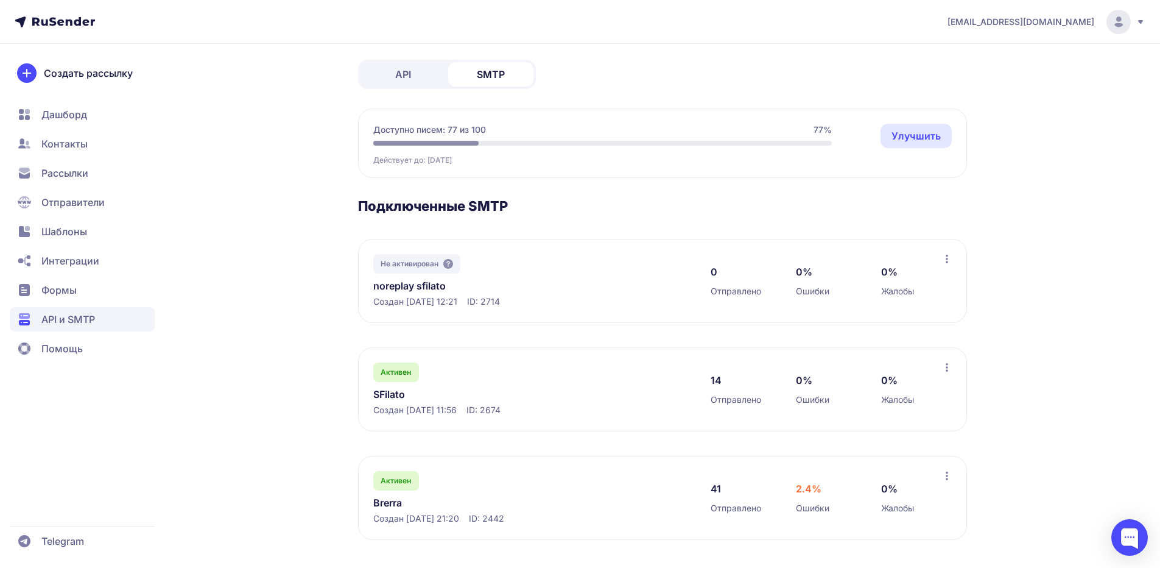
scroll to position [56, 0]
click at [449, 264] on icon at bounding box center [448, 263] width 10 height 10
click at [382, 392] on link "SFilato" at bounding box center [498, 392] width 250 height 15
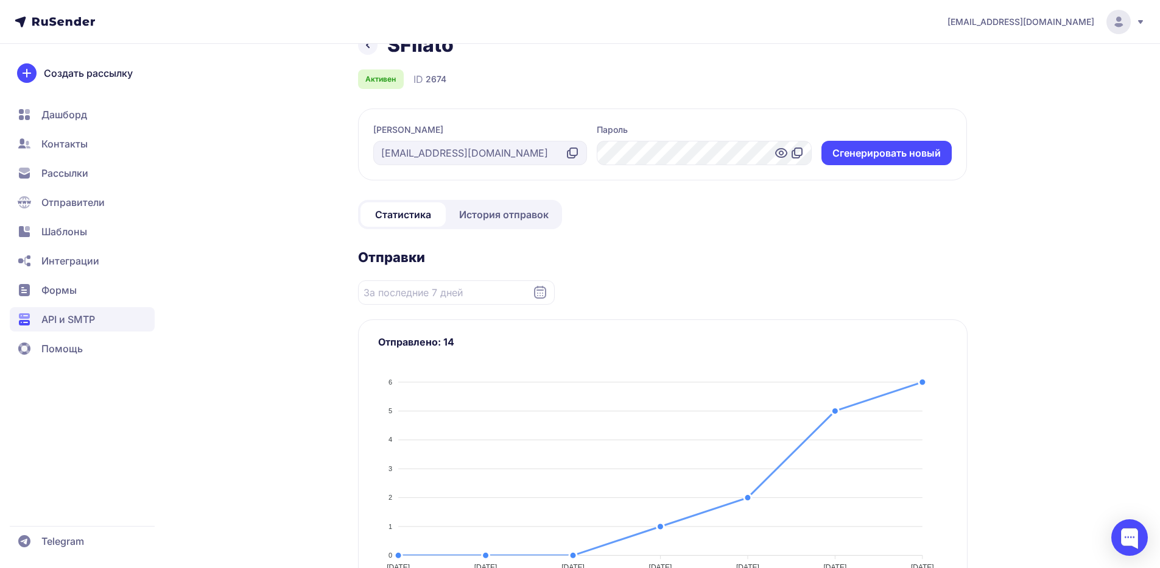
scroll to position [61, 0]
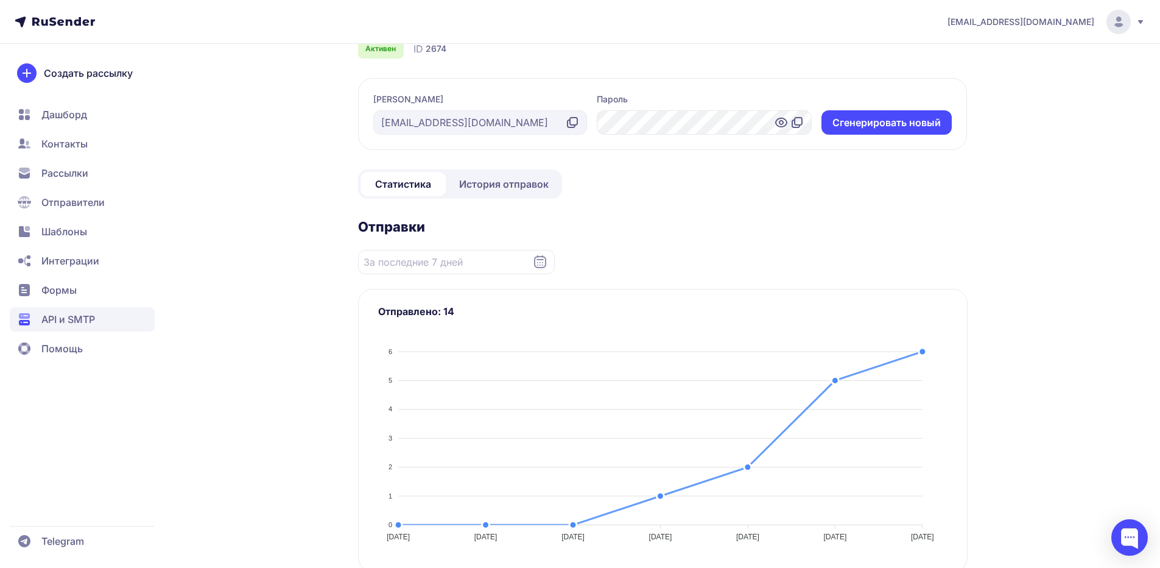
click at [479, 181] on span "История отправок" at bounding box center [504, 184] width 90 height 15
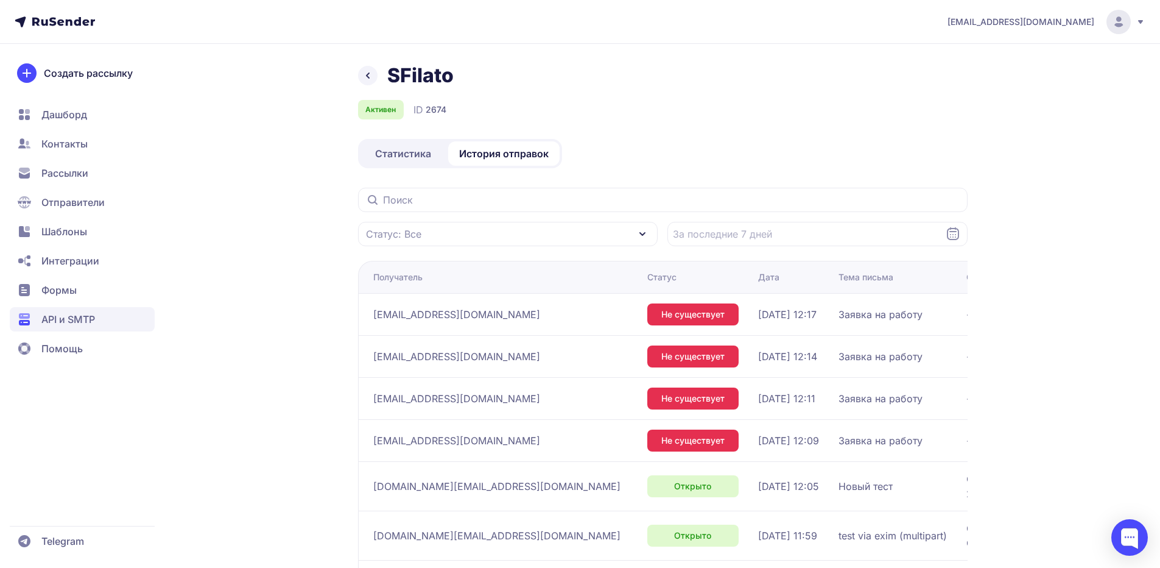
click at [357, 77] on div "SFilato Активен ID 2674 Статистика История отправок Статус: Все Получатель Стат…" at bounding box center [580, 432] width 877 height 739
click at [364, 75] on icon at bounding box center [368, 75] width 15 height 15
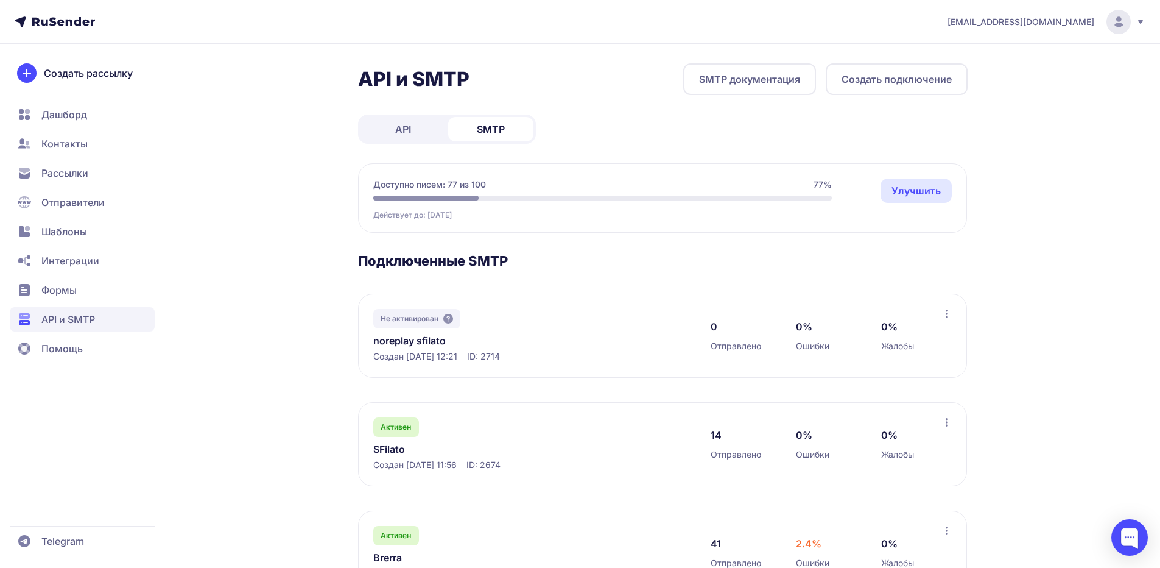
click at [500, 356] on span "ID: 2714" at bounding box center [483, 356] width 33 height 12
copy span "2714"
click at [1128, 534] on div at bounding box center [1129, 537] width 37 height 37
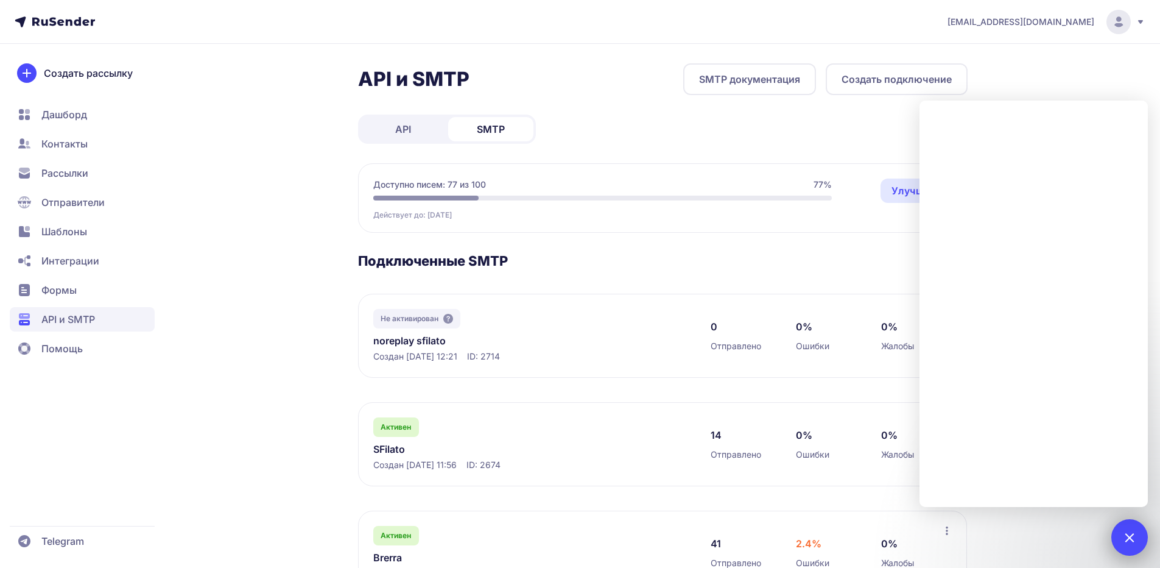
click at [1137, 531] on div at bounding box center [1129, 537] width 37 height 37
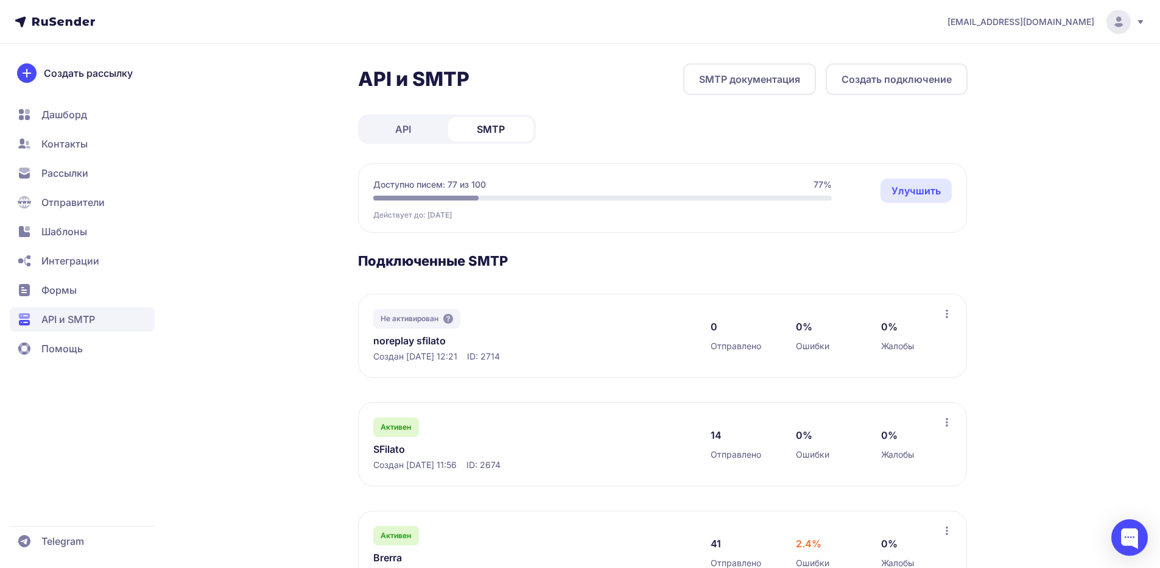
click at [946, 315] on icon at bounding box center [947, 314] width 10 height 10
click at [911, 336] on span "Переименовать" at bounding box center [897, 340] width 77 height 15
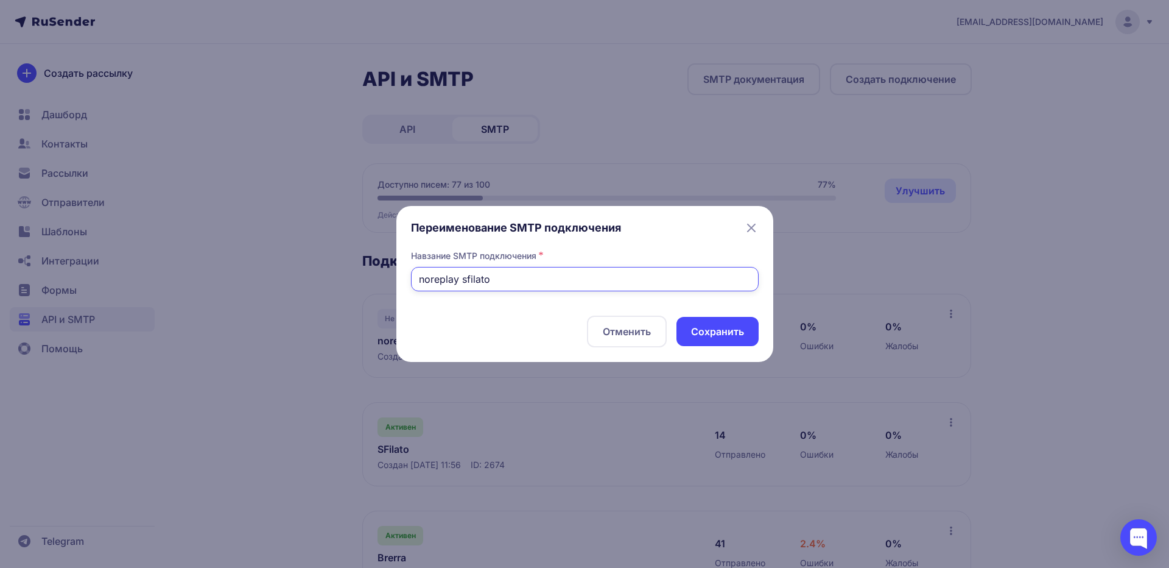
click at [451, 278] on input "noreplay sfilato" at bounding box center [585, 279] width 348 height 24
type input "noreply sfilato"
click at [709, 330] on button "Cохранить" at bounding box center [718, 331] width 82 height 29
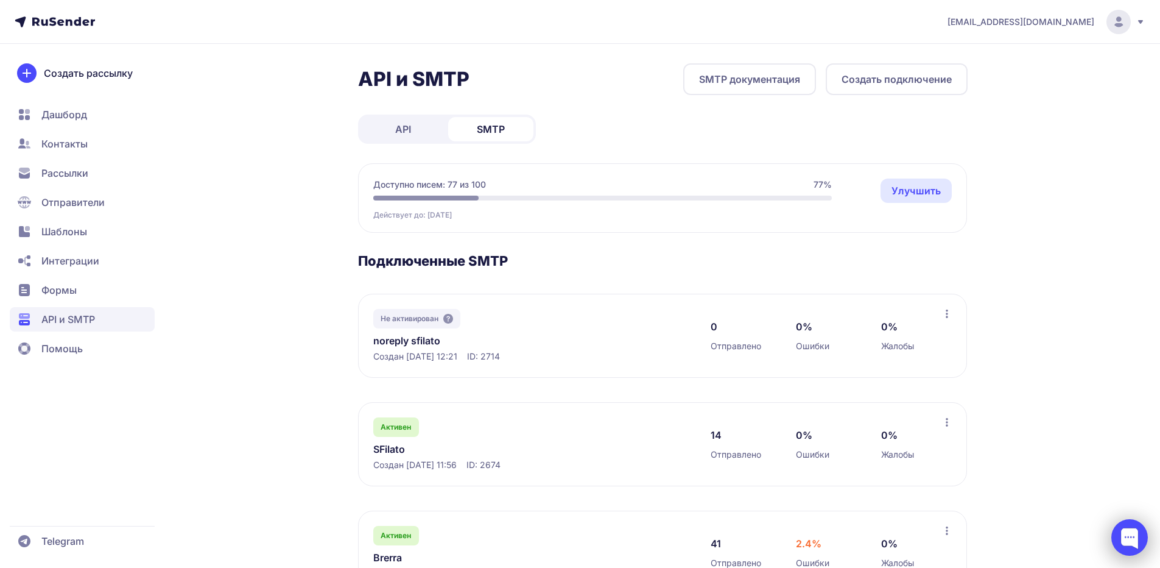
click at [1117, 540] on div at bounding box center [1129, 537] width 37 height 37
click at [1128, 521] on div at bounding box center [1129, 537] width 37 height 37
click at [1143, 538] on div at bounding box center [1129, 537] width 37 height 37
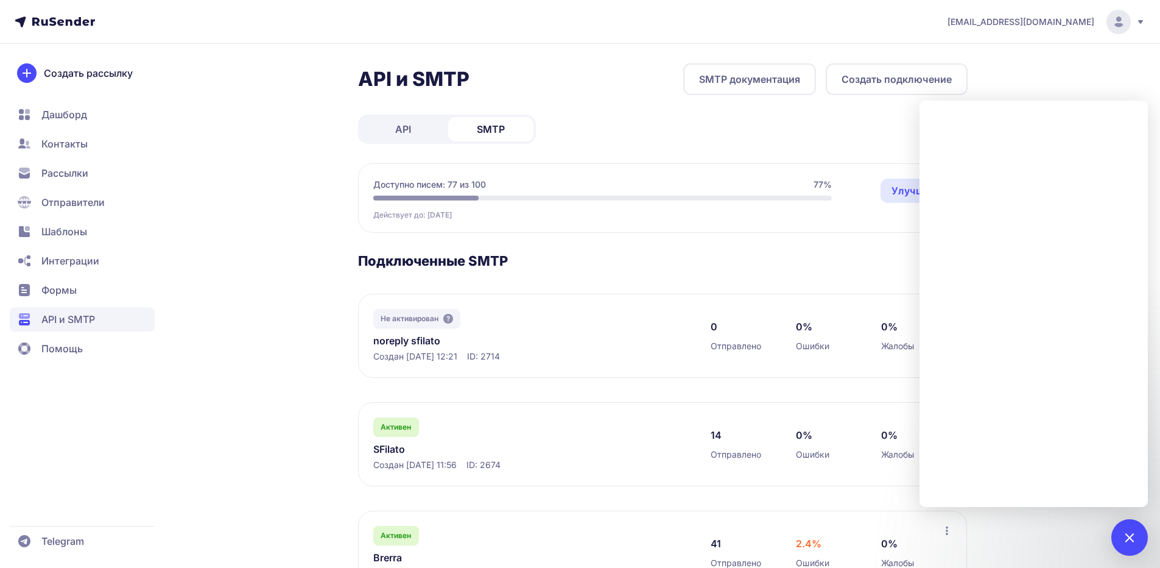
click at [326, 273] on div "API и SMTP SMTP документация Создать подключение API SMTP Доступно писем: 77 из…" at bounding box center [580, 343] width 877 height 560
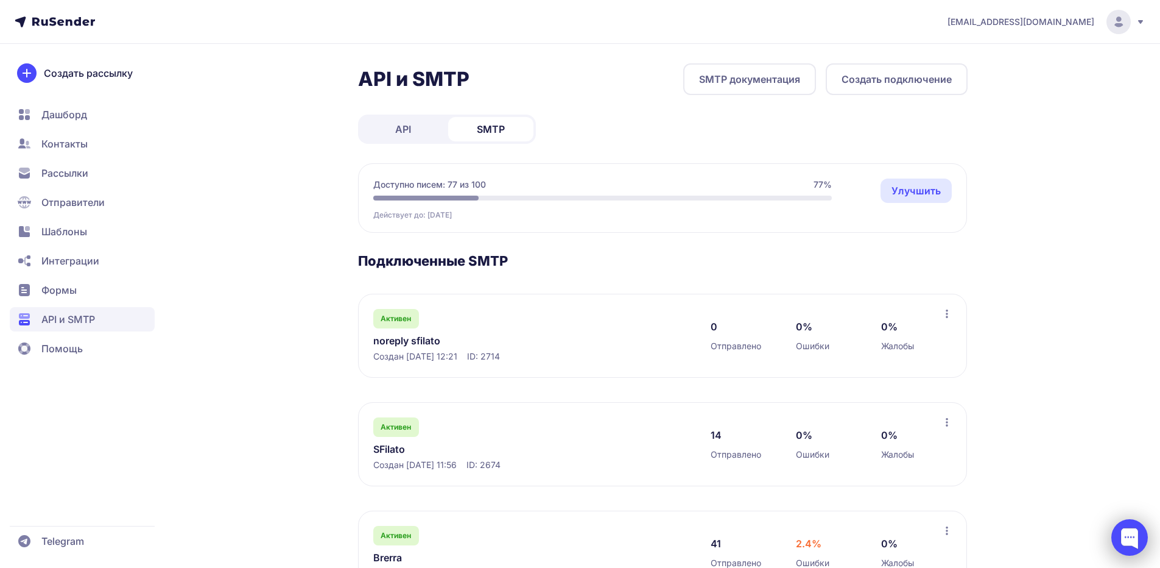
click at [1127, 539] on div at bounding box center [1129, 537] width 37 height 37
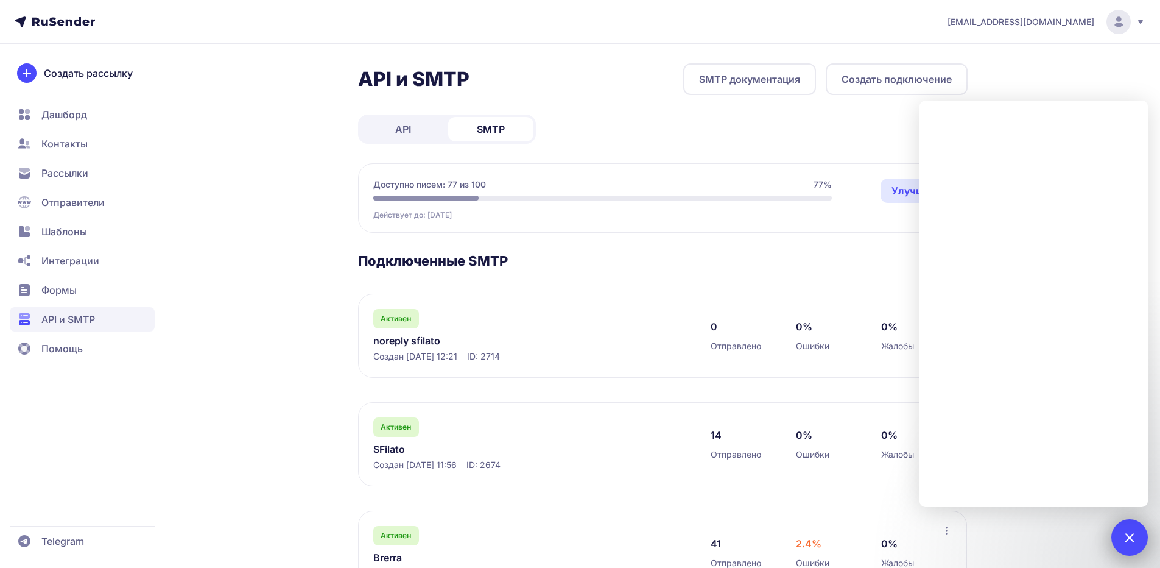
click at [1127, 536] on div at bounding box center [1129, 537] width 16 height 16
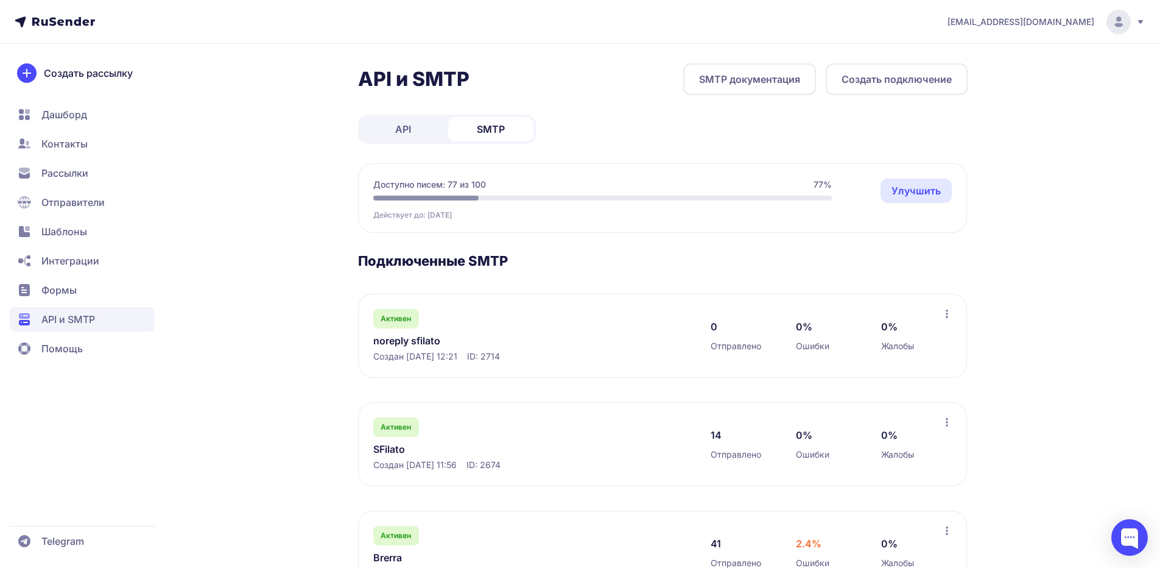
click at [397, 342] on link "noreply sfilato" at bounding box center [498, 340] width 250 height 15
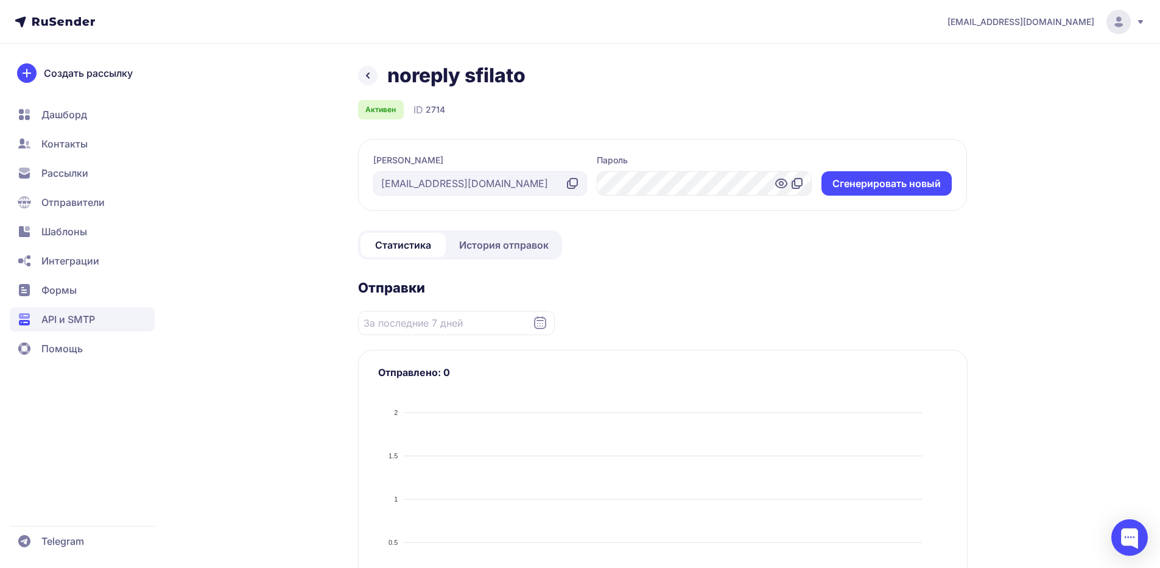
click at [574, 183] on icon at bounding box center [572, 183] width 15 height 15
click at [797, 182] on icon at bounding box center [797, 183] width 15 height 15
click at [536, 253] on link "История отправок" at bounding box center [503, 245] width 111 height 24
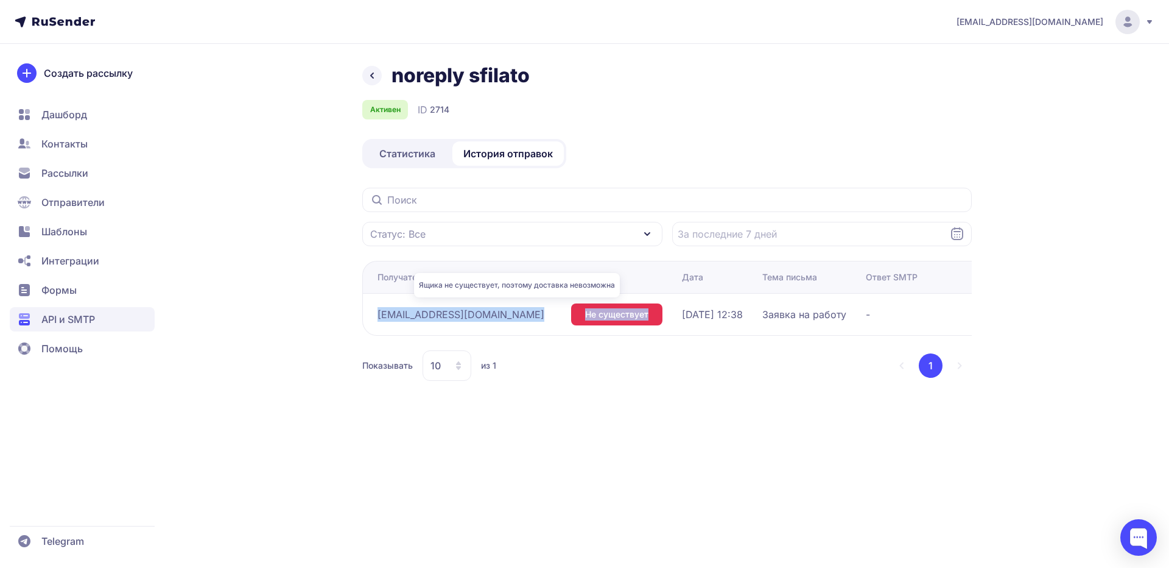
drag, startPoint x: 377, startPoint y: 314, endPoint x: 552, endPoint y: 316, distance: 174.8
click at [552, 316] on tr "[EMAIL_ADDRESS][DOMAIN_NAME] Не существует [DATE] 12:38 Заявка на работу -" at bounding box center [773, 314] width 823 height 42
copy tr "[EMAIL_ADDRESS][DOMAIN_NAME] Не существует"
click at [1145, 541] on div at bounding box center [1139, 537] width 37 height 37
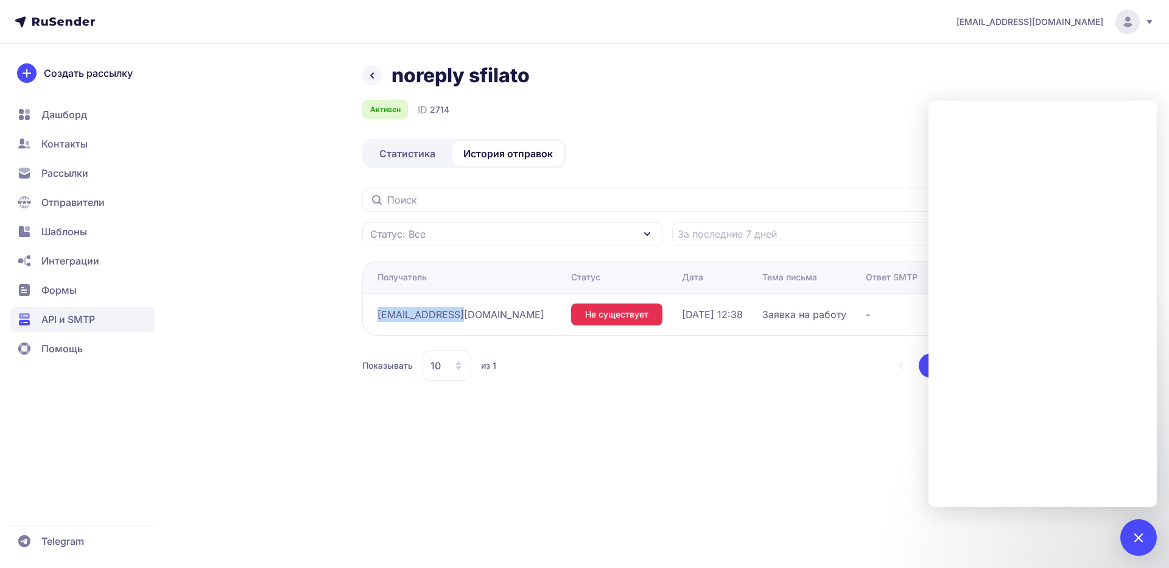
drag, startPoint x: 443, startPoint y: 314, endPoint x: 378, endPoint y: 315, distance: 65.2
click at [378, 315] on span "[EMAIL_ADDRESS][DOMAIN_NAME]" at bounding box center [461, 314] width 167 height 15
copy span "[EMAIL_ADDRESS][DOMAIN_NAME]"
click at [498, 155] on span "История отправок" at bounding box center [508, 153] width 90 height 15
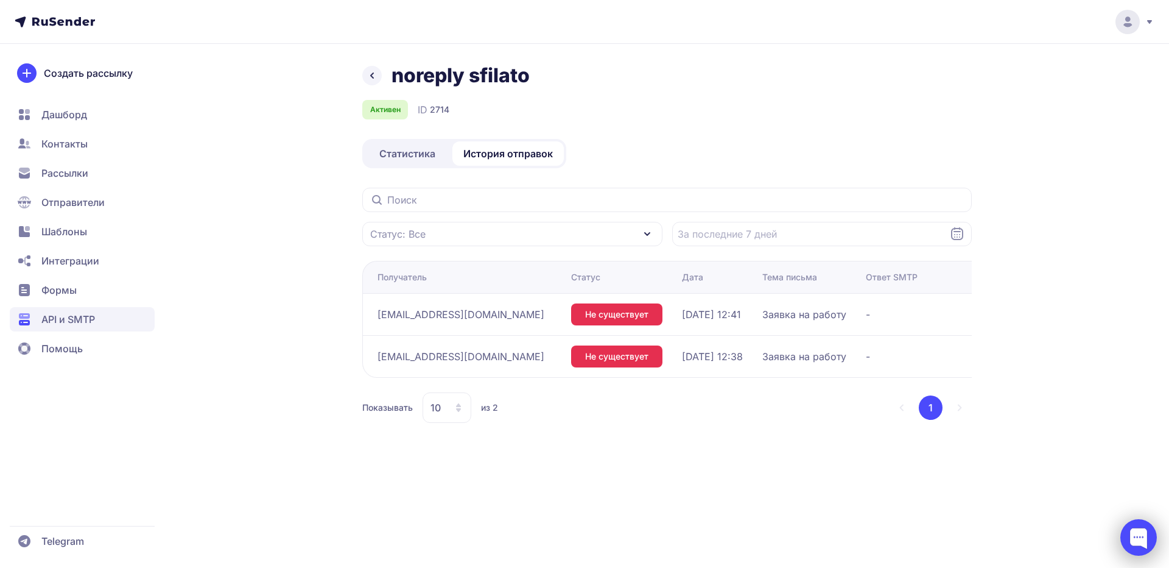
click at [1137, 532] on div at bounding box center [1139, 537] width 37 height 37
click at [1137, 539] on div at bounding box center [1139, 537] width 37 height 37
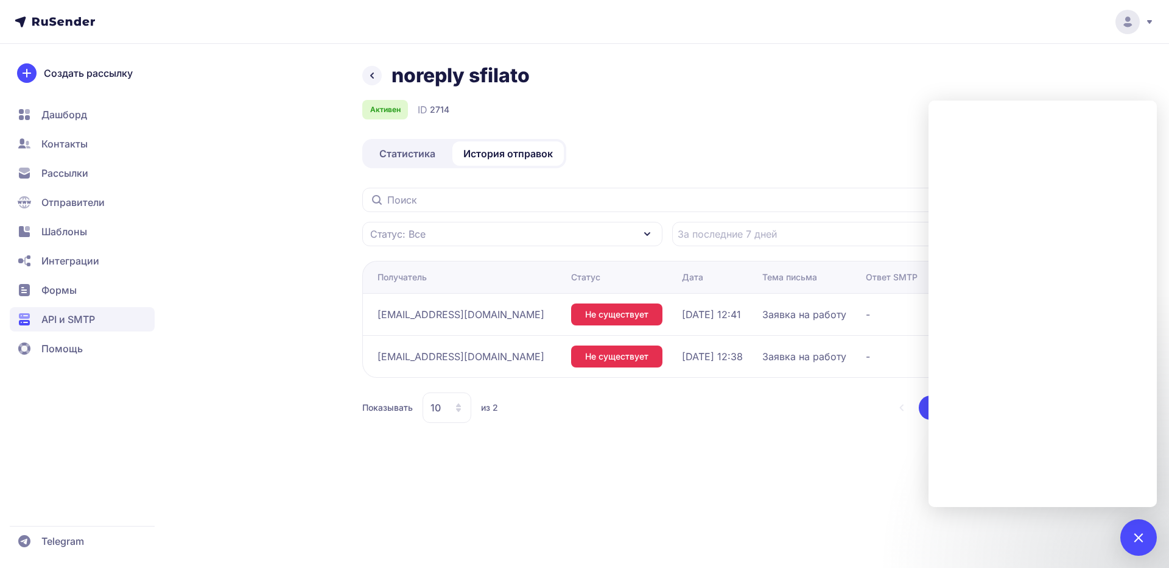
click at [440, 111] on span "2714" at bounding box center [439, 110] width 19 height 12
copy span "2714"
drag, startPoint x: 297, startPoint y: 172, endPoint x: 286, endPoint y: 155, distance: 19.9
click at [296, 172] on div "noreply sfilato Активен ID 2714 Статистика История отправок Статус: Все Получат…" at bounding box center [584, 257] width 877 height 389
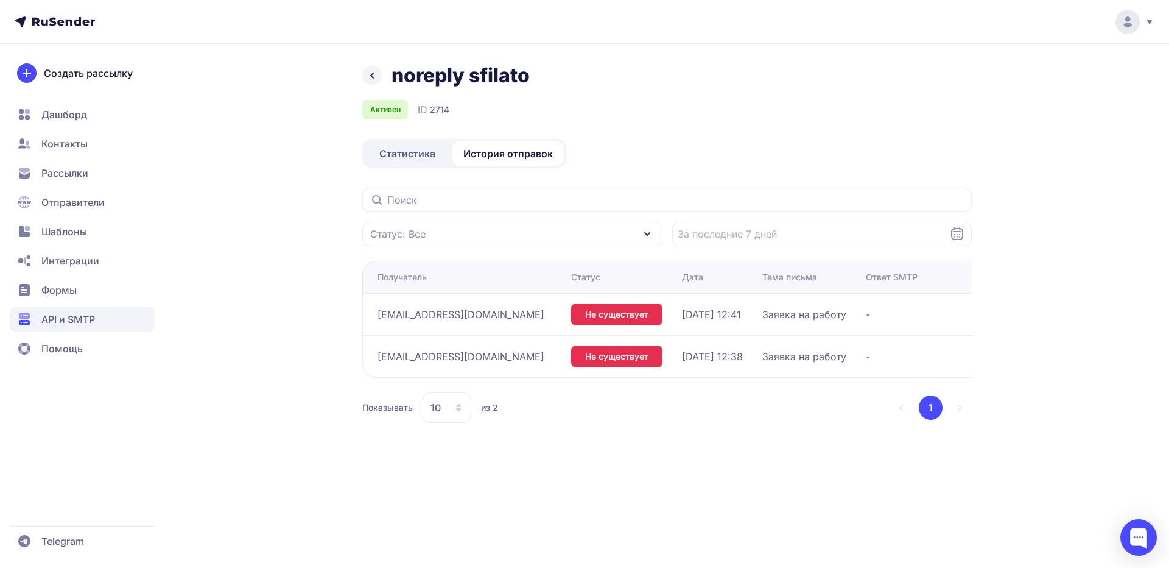
click at [513, 157] on span "История отправок" at bounding box center [508, 153] width 90 height 15
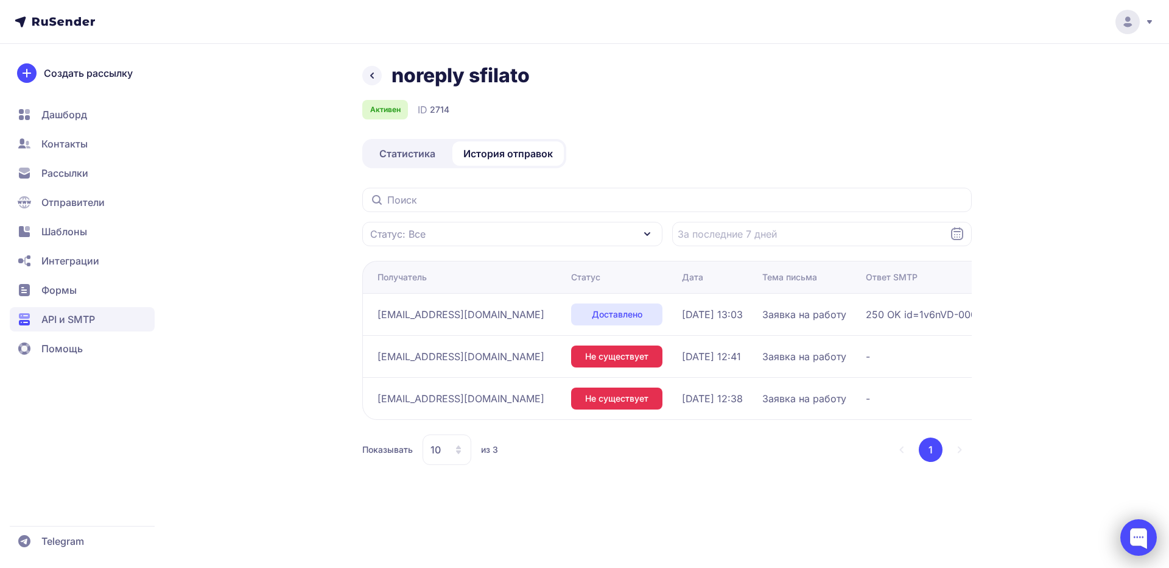
click at [1139, 537] on div at bounding box center [1139, 537] width 37 height 37
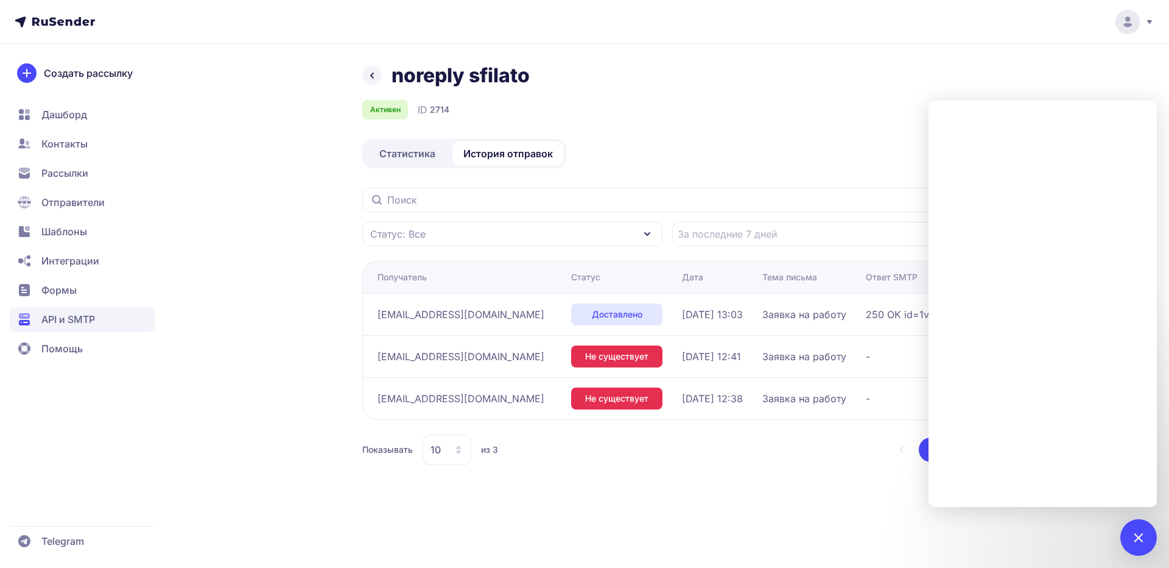
click at [311, 132] on div "noreply sfilato Активен ID 2714 Статистика История отправок Статус: Все Получат…" at bounding box center [584, 278] width 877 height 431
click at [375, 76] on icon at bounding box center [372, 75] width 15 height 15
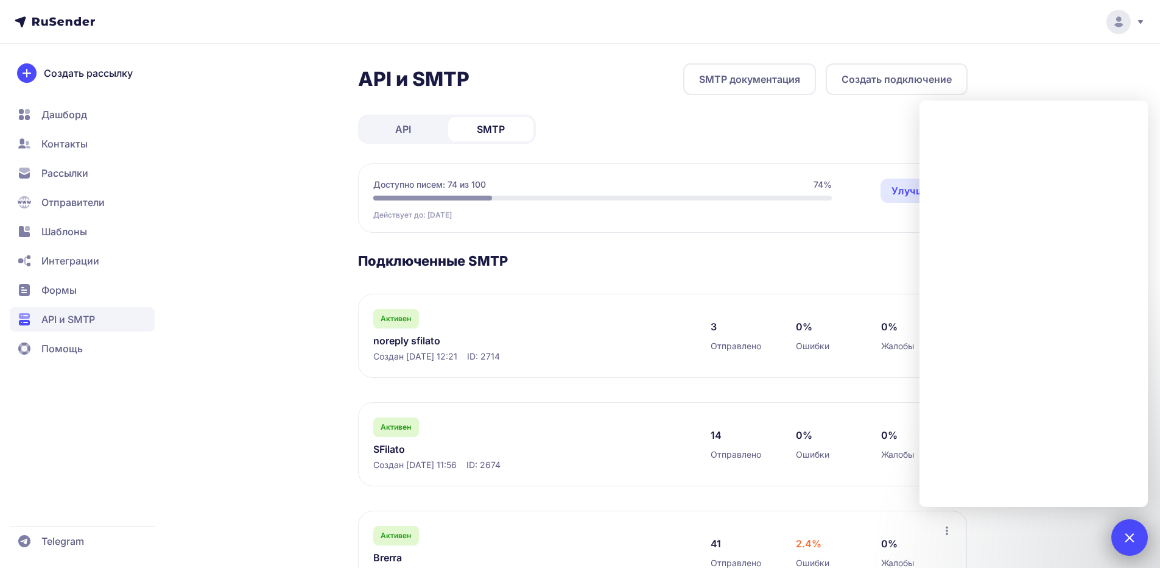
click at [1136, 538] on div at bounding box center [1129, 537] width 16 height 16
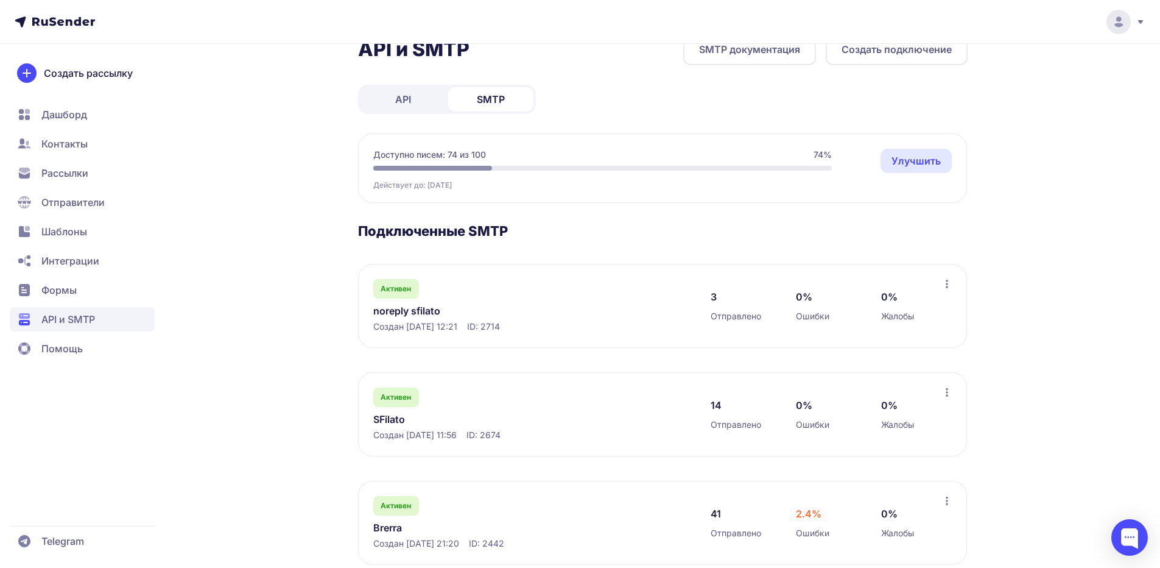
scroll to position [56, 0]
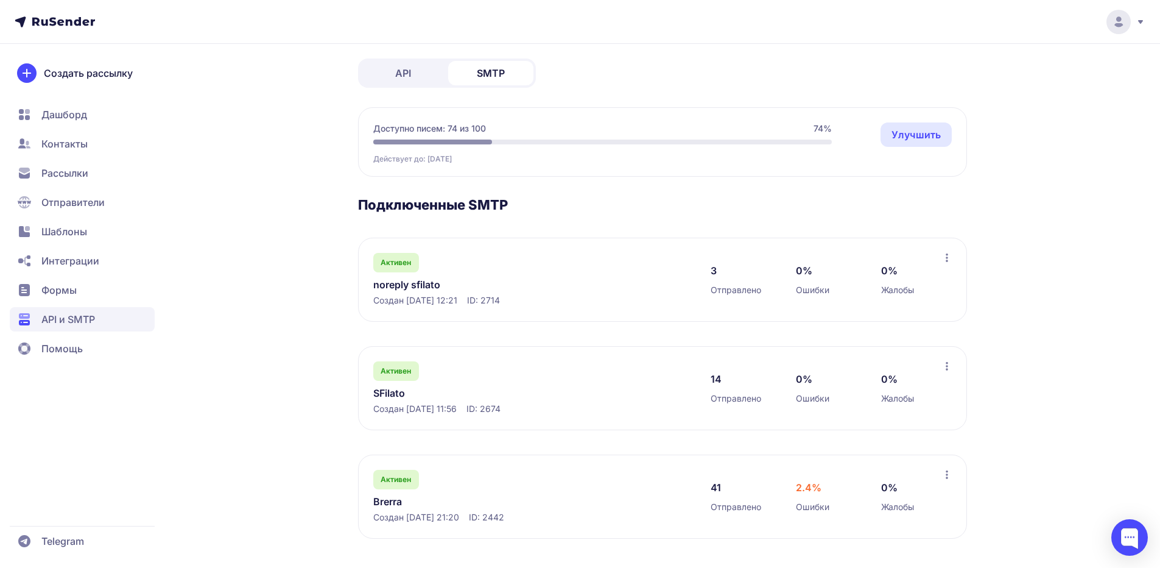
click at [395, 392] on link "SFilato" at bounding box center [498, 392] width 250 height 15
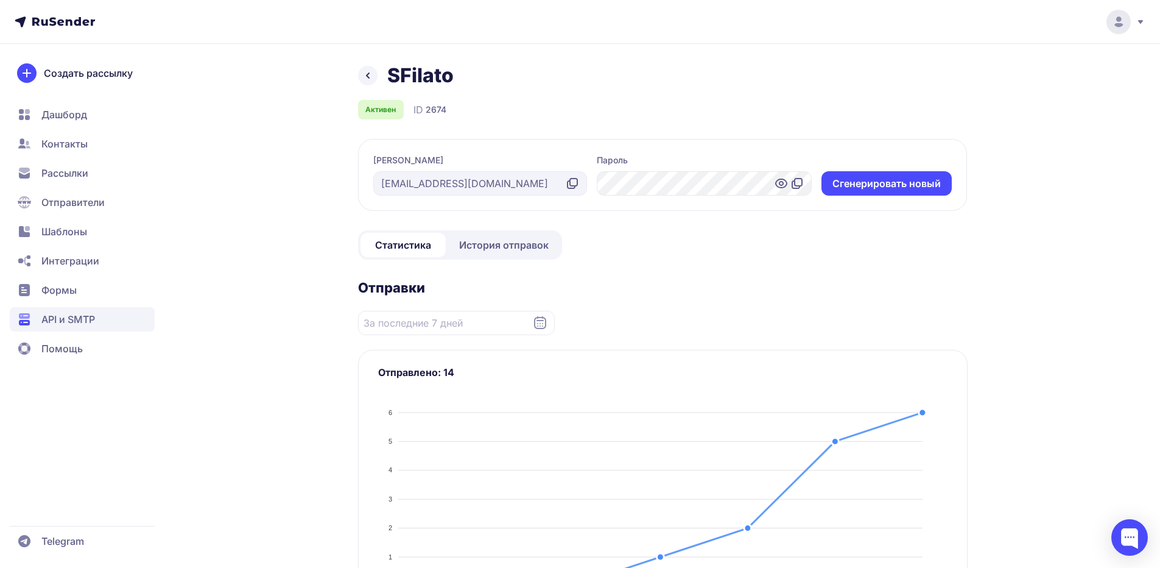
click at [575, 185] on icon at bounding box center [572, 183] width 15 height 15
click at [797, 183] on icon at bounding box center [797, 183] width 15 height 15
click at [479, 248] on span "История отправок" at bounding box center [504, 244] width 90 height 15
